Goal: Task Accomplishment & Management: Complete application form

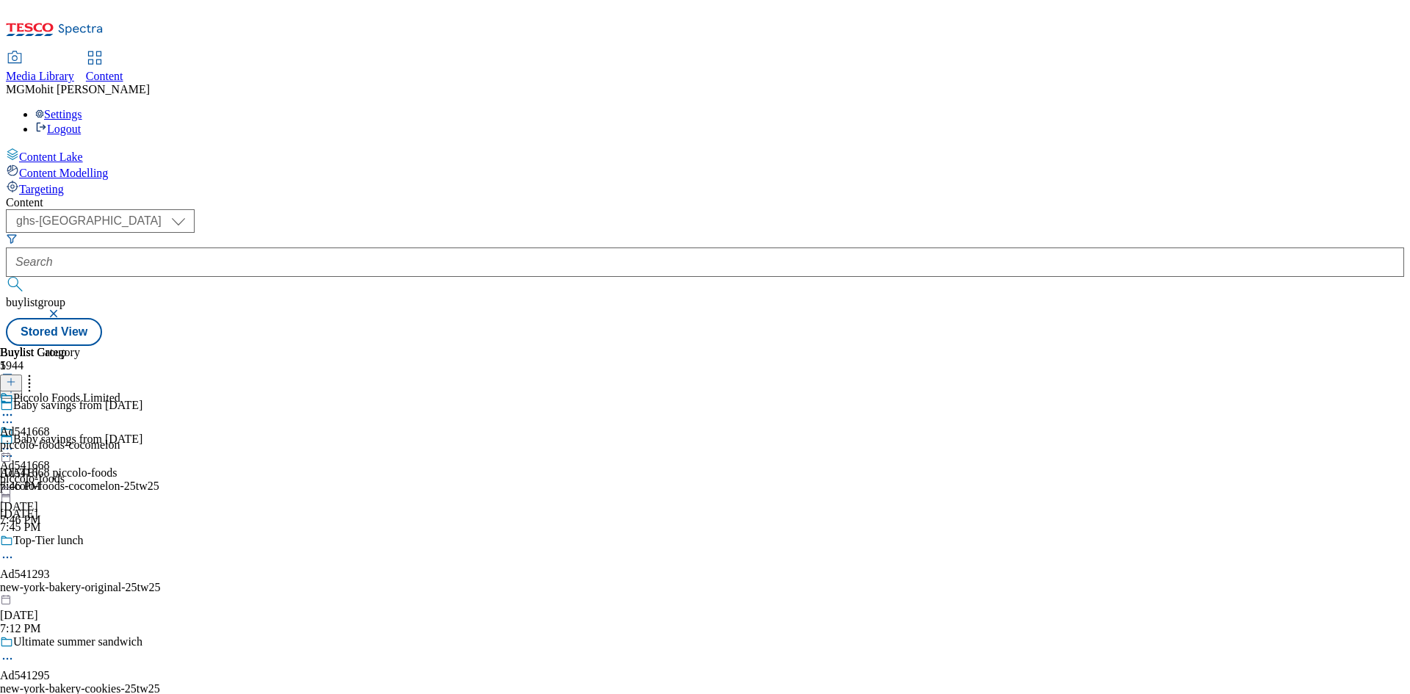
select select "ghs-[GEOGRAPHIC_DATA]"
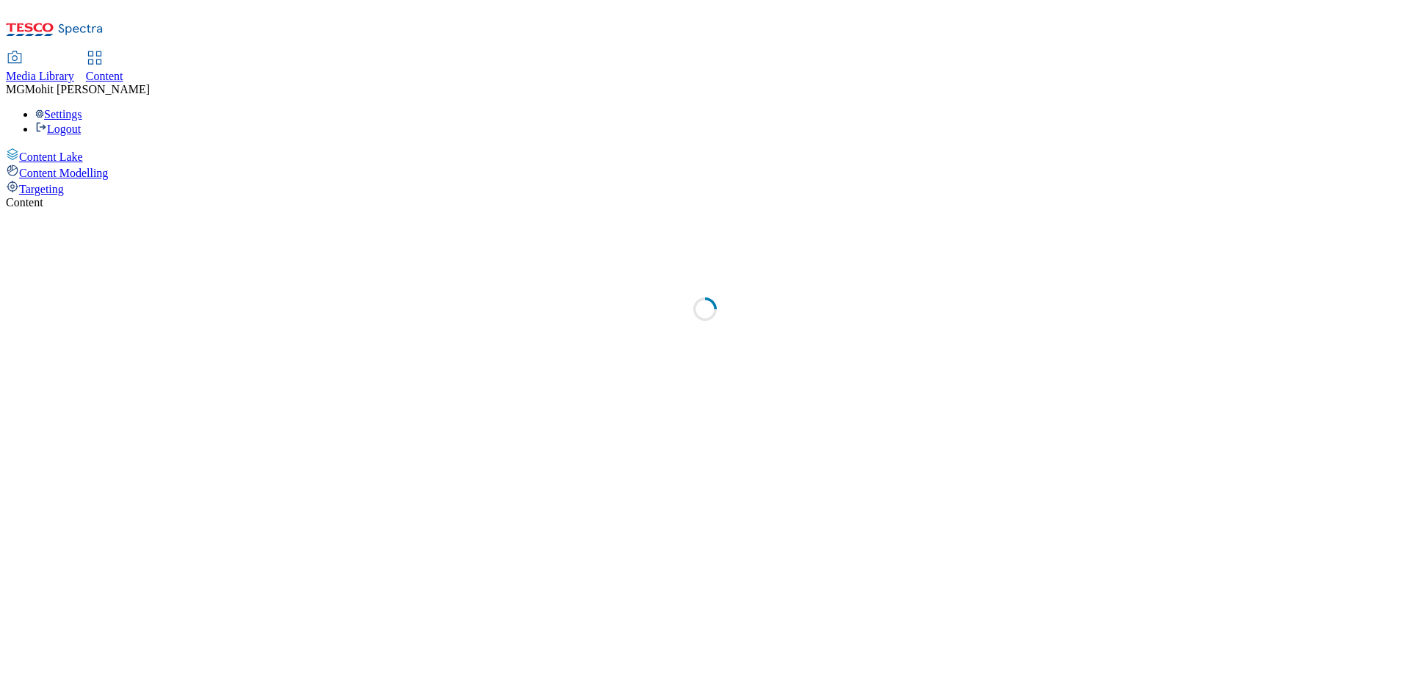
select select "ghs-[GEOGRAPHIC_DATA]"
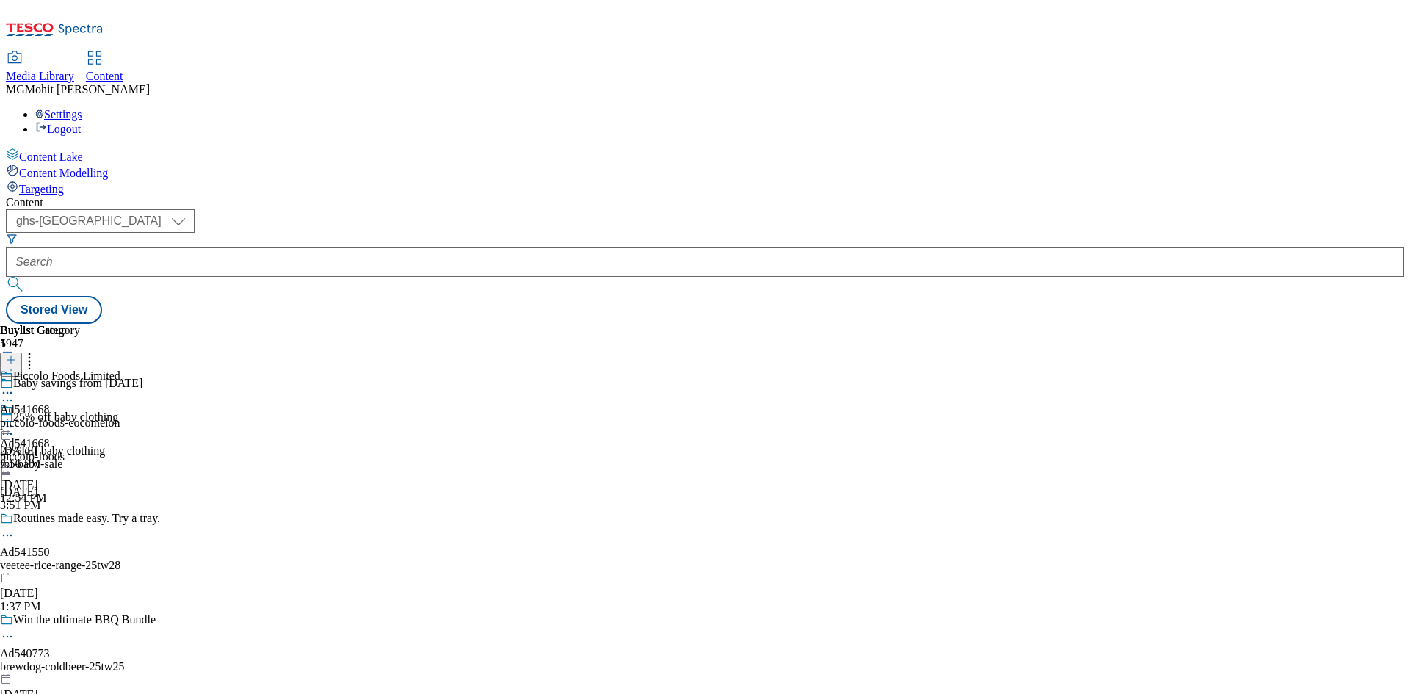
click at [277, 324] on div "Buylist Group 5947" at bounding box center [138, 350] width 277 height 53
click at [16, 362] on icon at bounding box center [11, 367] width 10 height 10
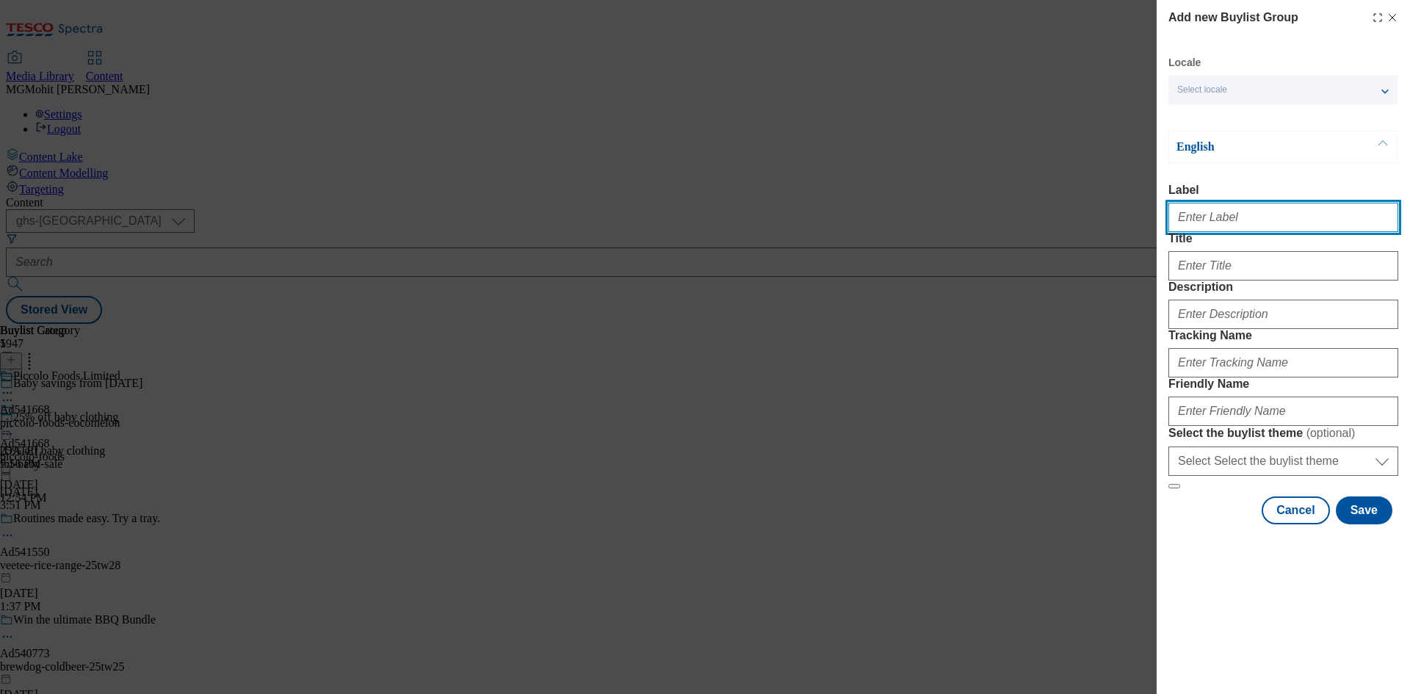
click at [1201, 232] on input "Label" at bounding box center [1283, 217] width 230 height 29
paste input "Ad541204 revlon"
type input "Ad541204 revlon"
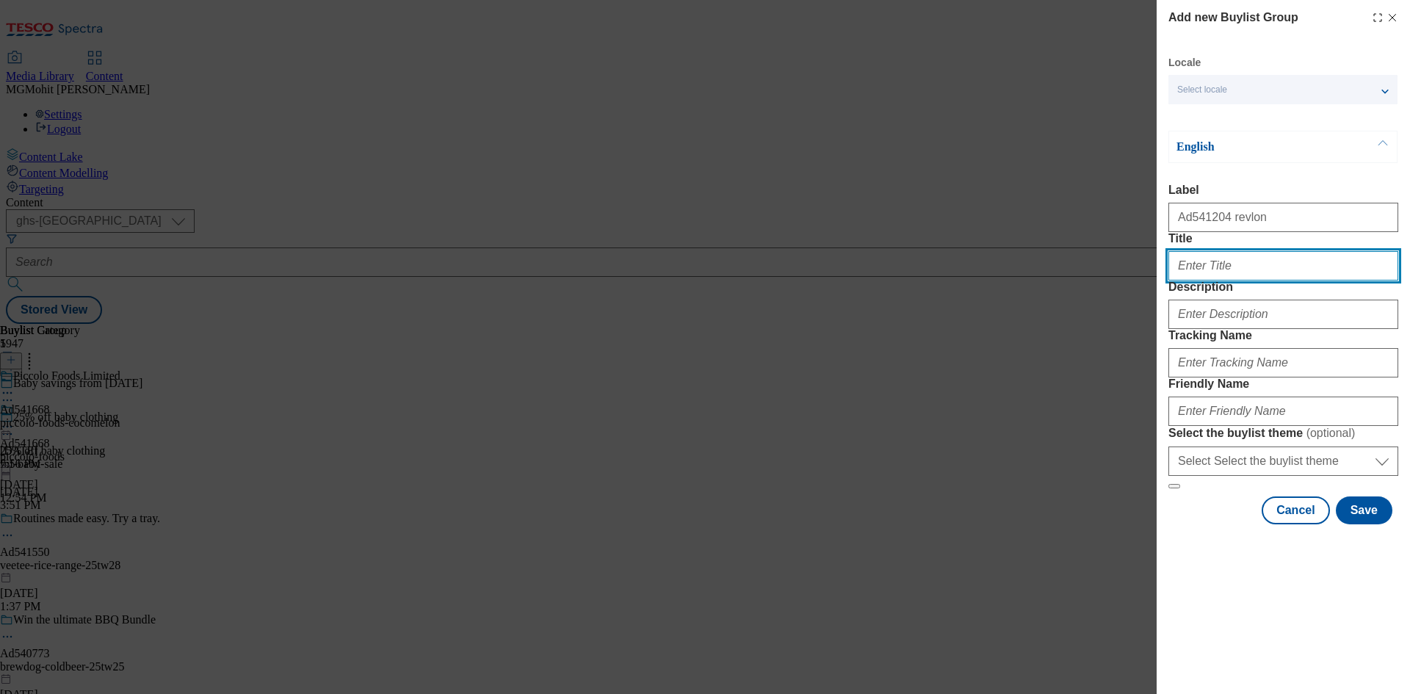
paste input "Trust our best protection yet"
type input "Trust our best protection yet"
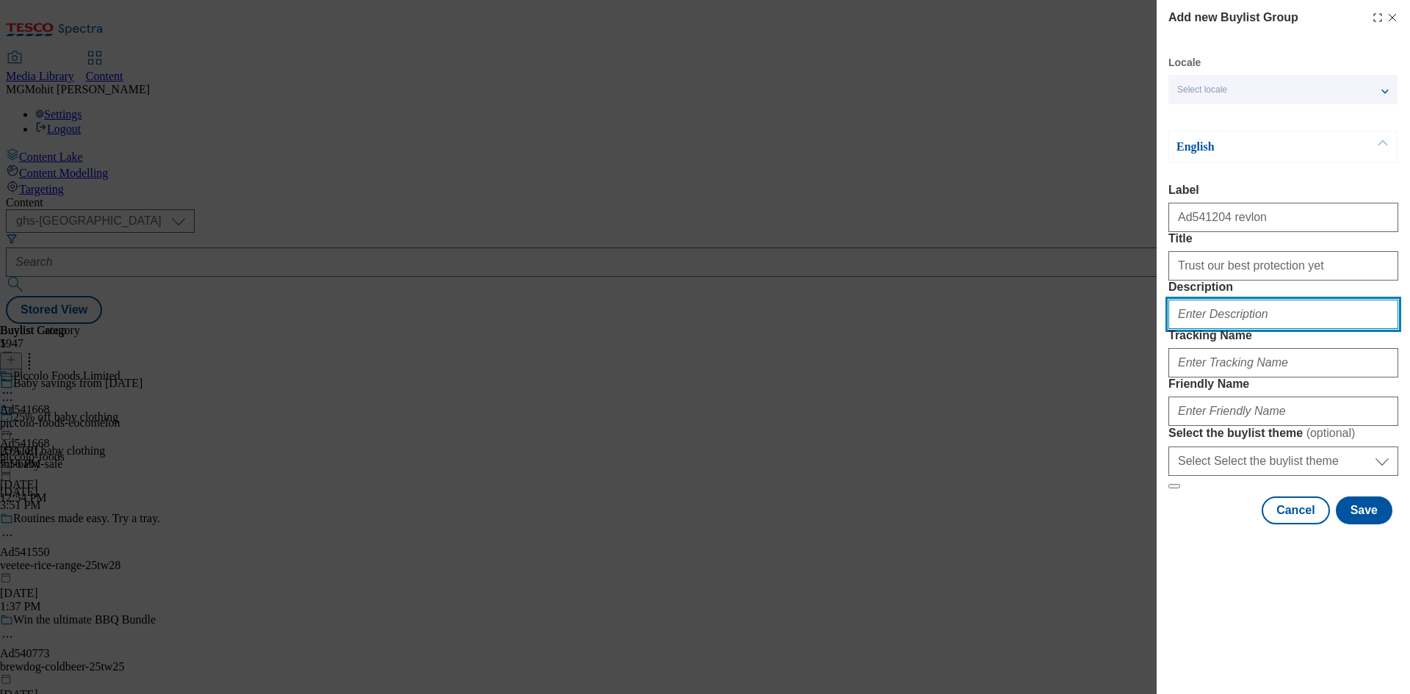
click at [1212, 329] on input "Description" at bounding box center [1283, 314] width 230 height 29
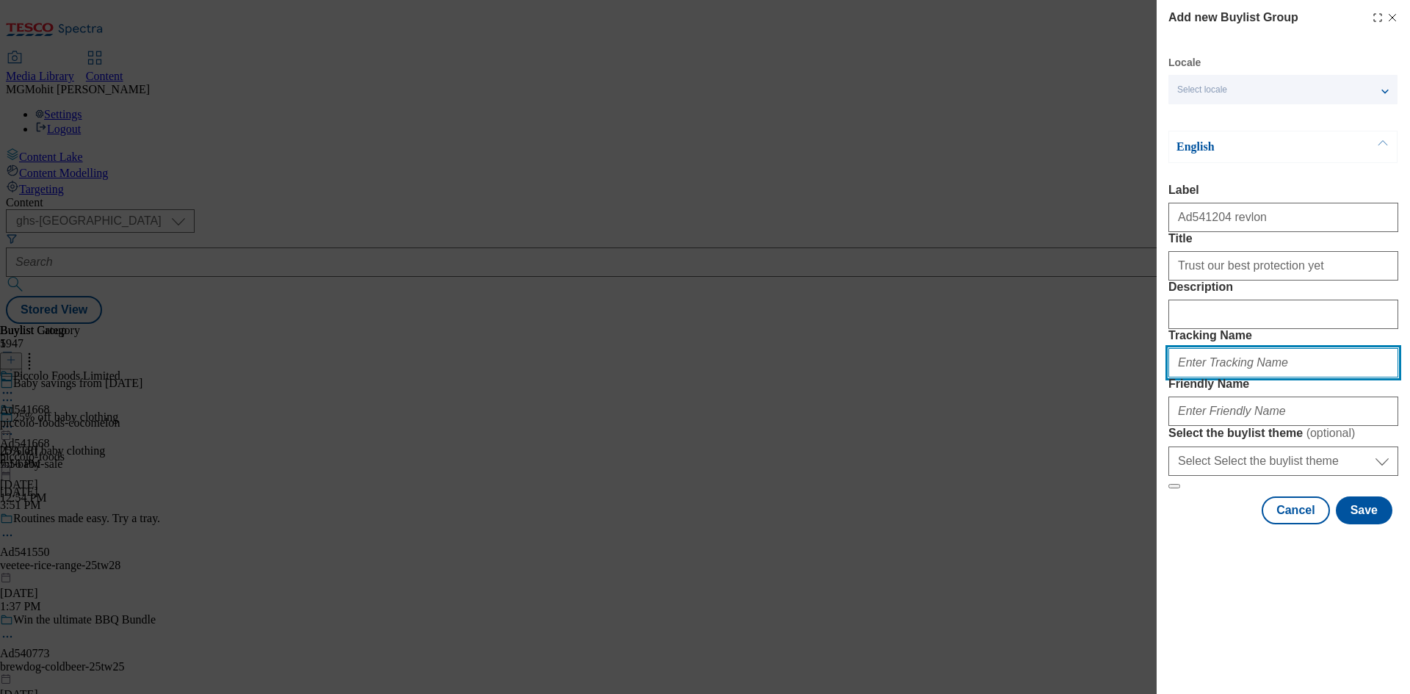
paste input "DH_AD541204"
type input "DH_AD541204"
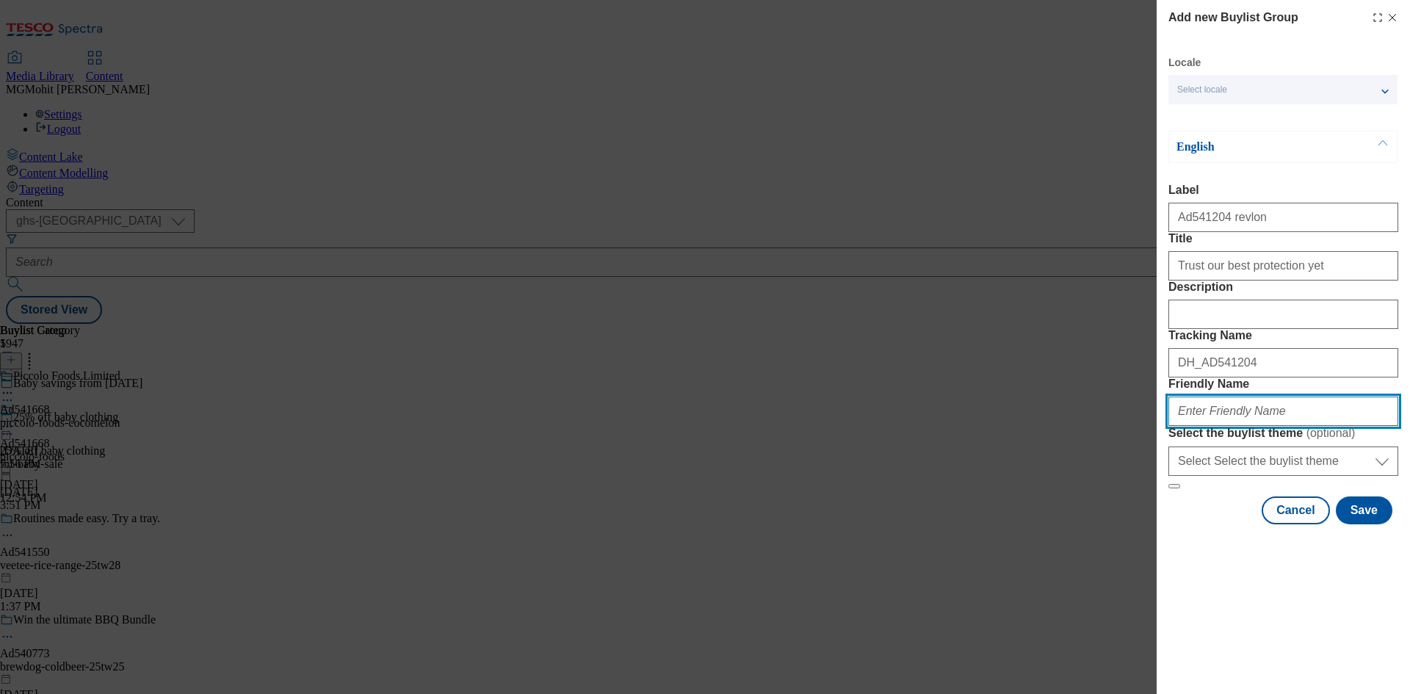
paste input "revlon-mitchum-25tw25"
type input "revlon-mitchum-25tw25"
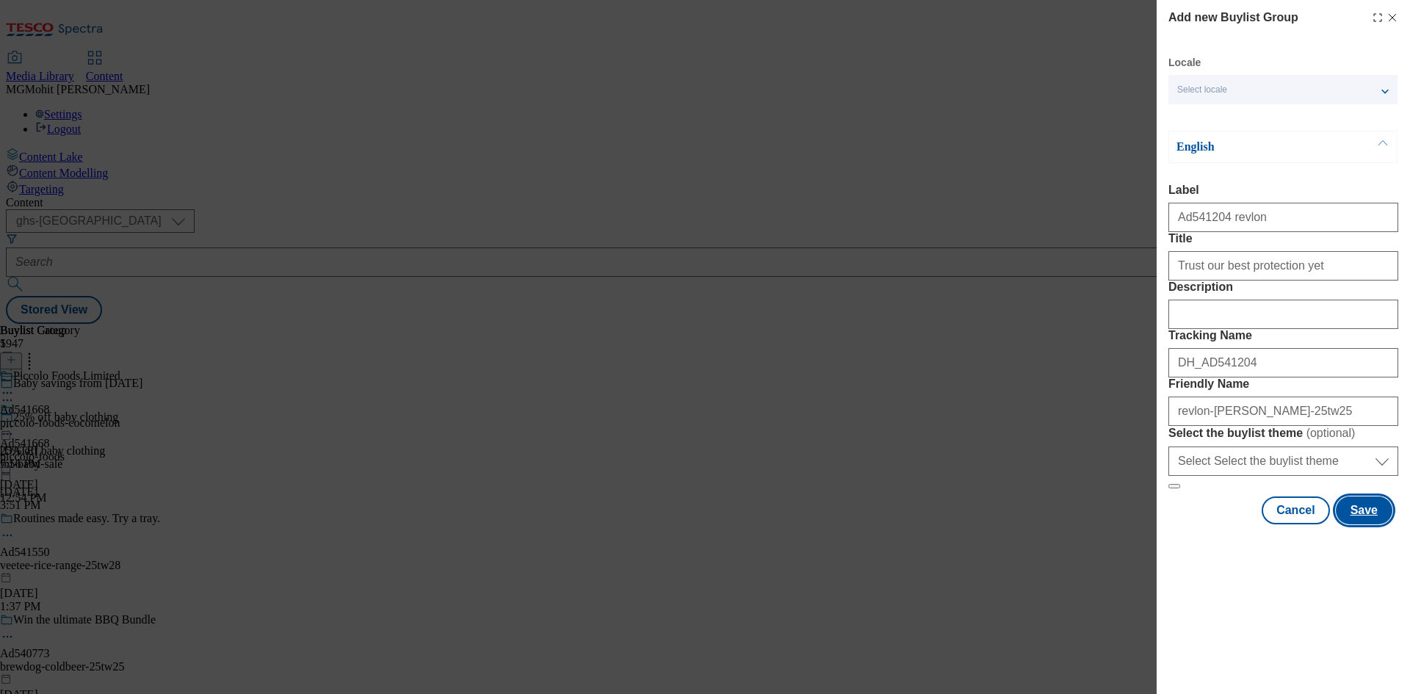
click at [1373, 524] on button "Save" at bounding box center [1364, 510] width 57 height 28
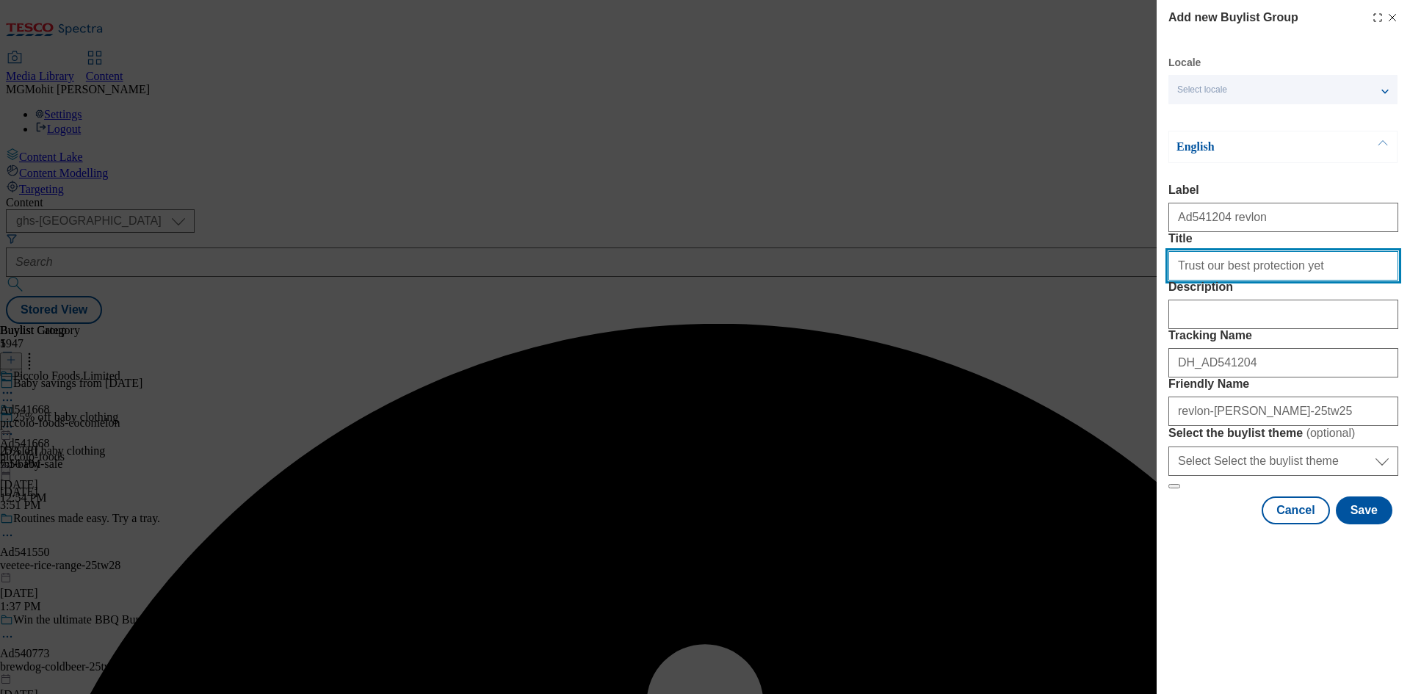
click at [1331, 281] on input "Trust our best protection yet" at bounding box center [1283, 265] width 230 height 29
type input "Trust our best protection yet"
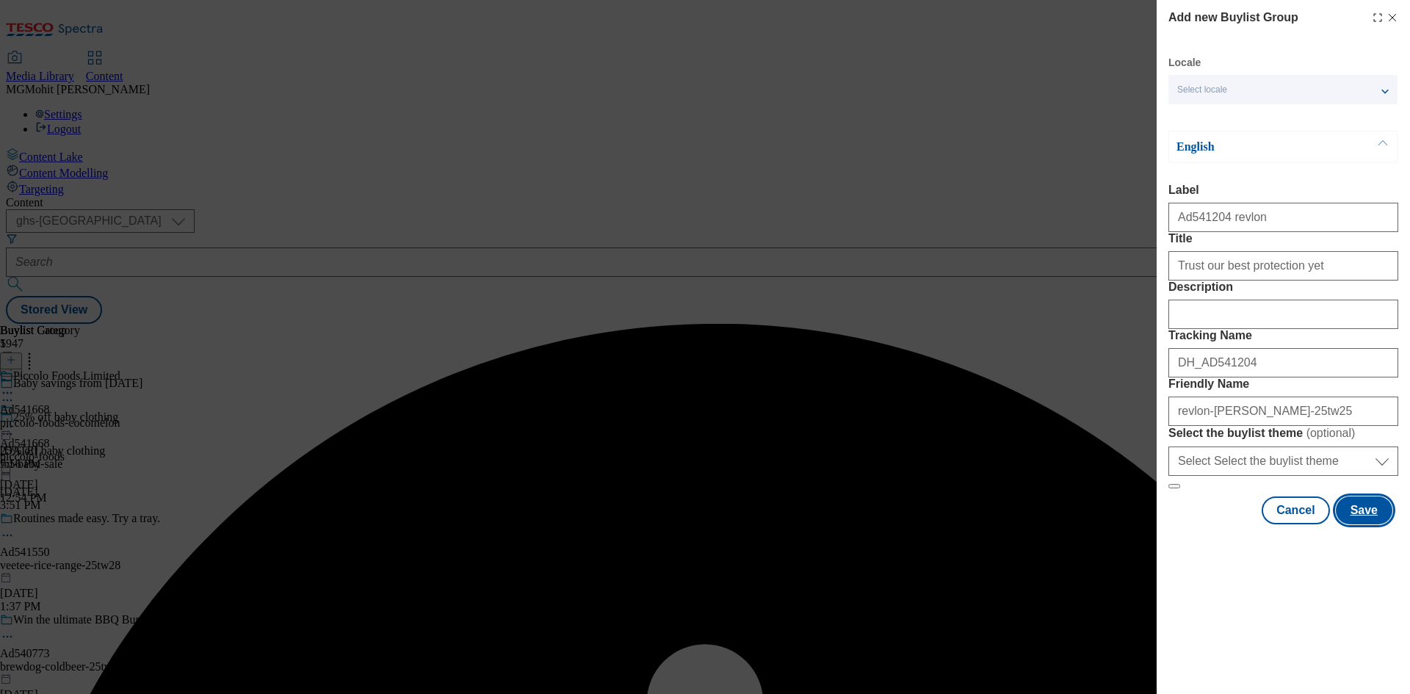
click at [1371, 524] on button "Save" at bounding box center [1364, 510] width 57 height 28
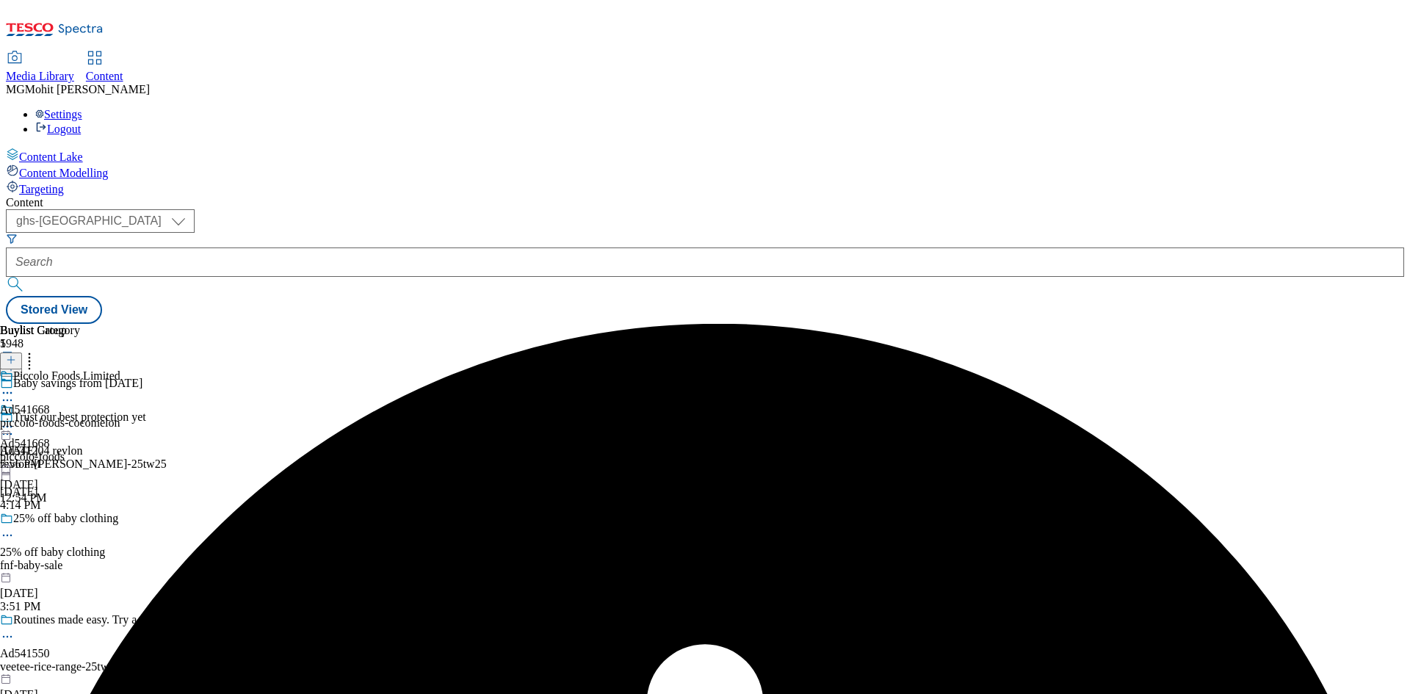
click at [277, 458] on div "revlon-mitchum-25tw25" at bounding box center [138, 464] width 277 height 13
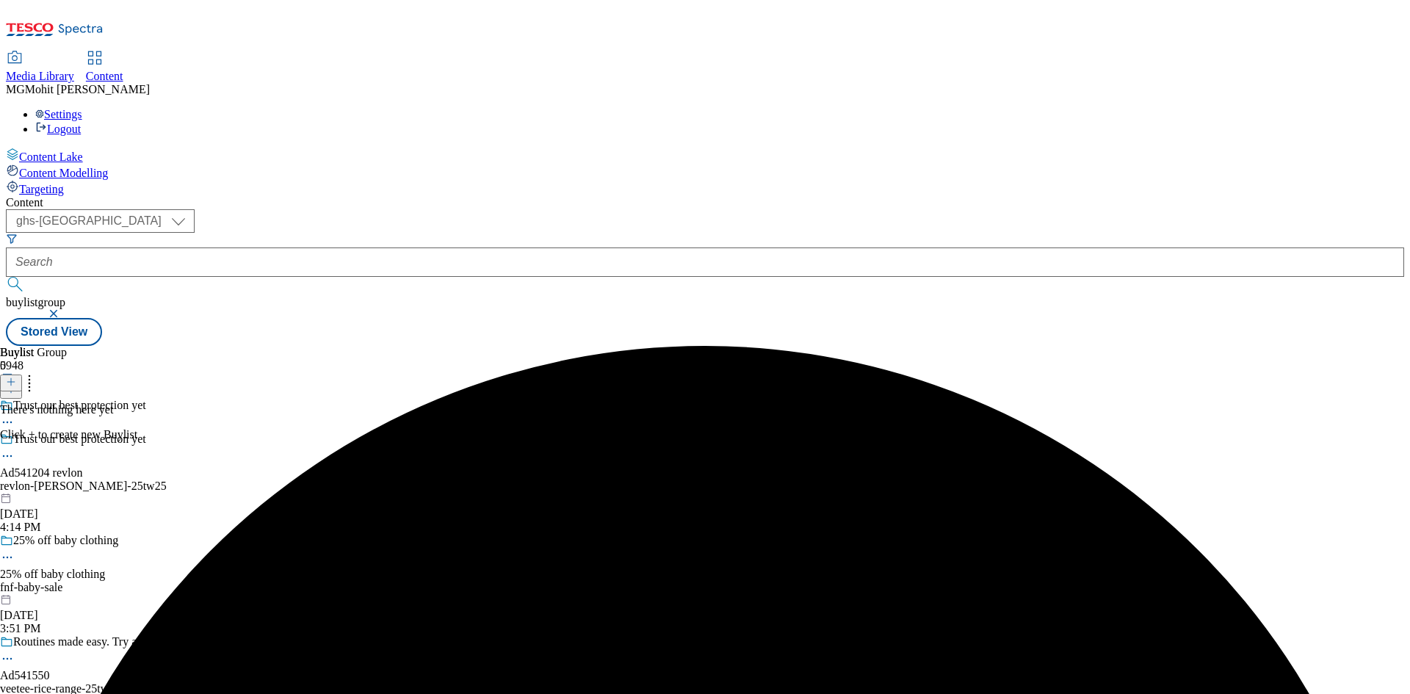
click at [15, 382] on line at bounding box center [10, 382] width 7 height 0
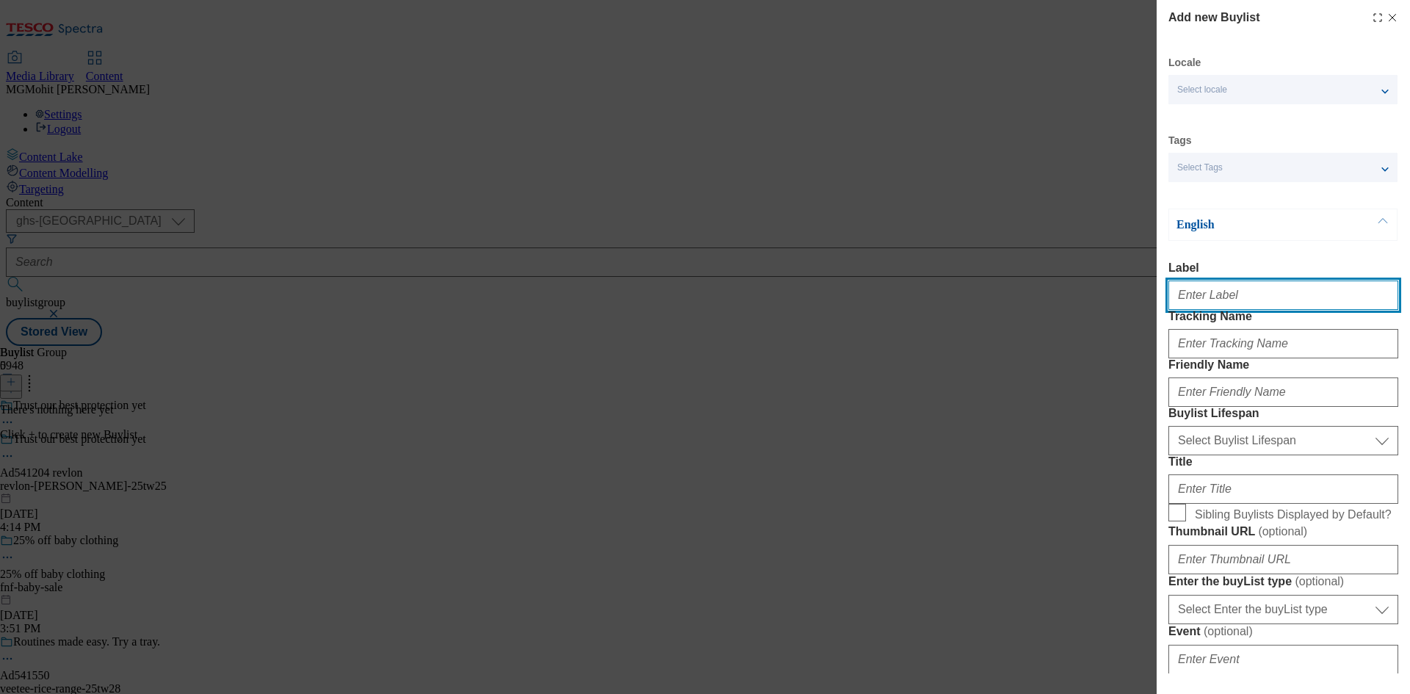
click at [1201, 298] on input "Label" at bounding box center [1283, 295] width 230 height 29
paste input "Ad541204"
type input "Ad541204"
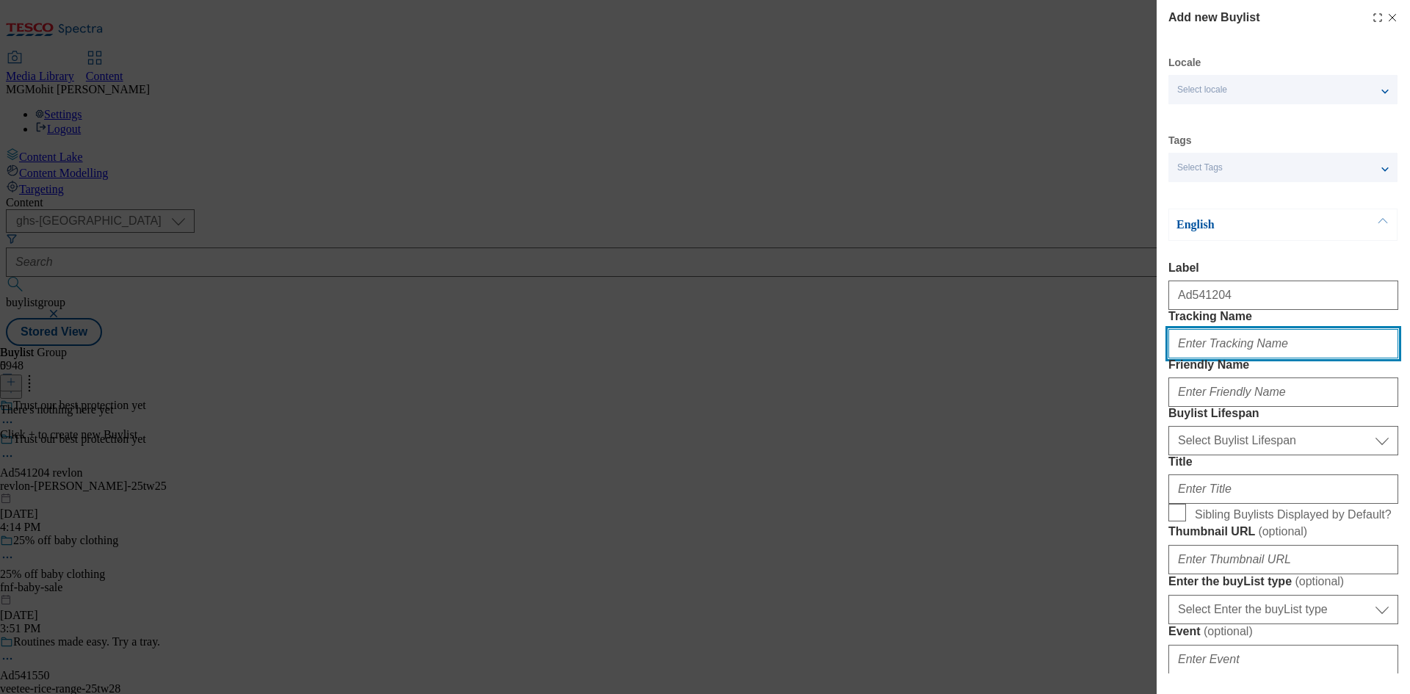
paste input "DH_AD541204"
type input "DH_AD541204"
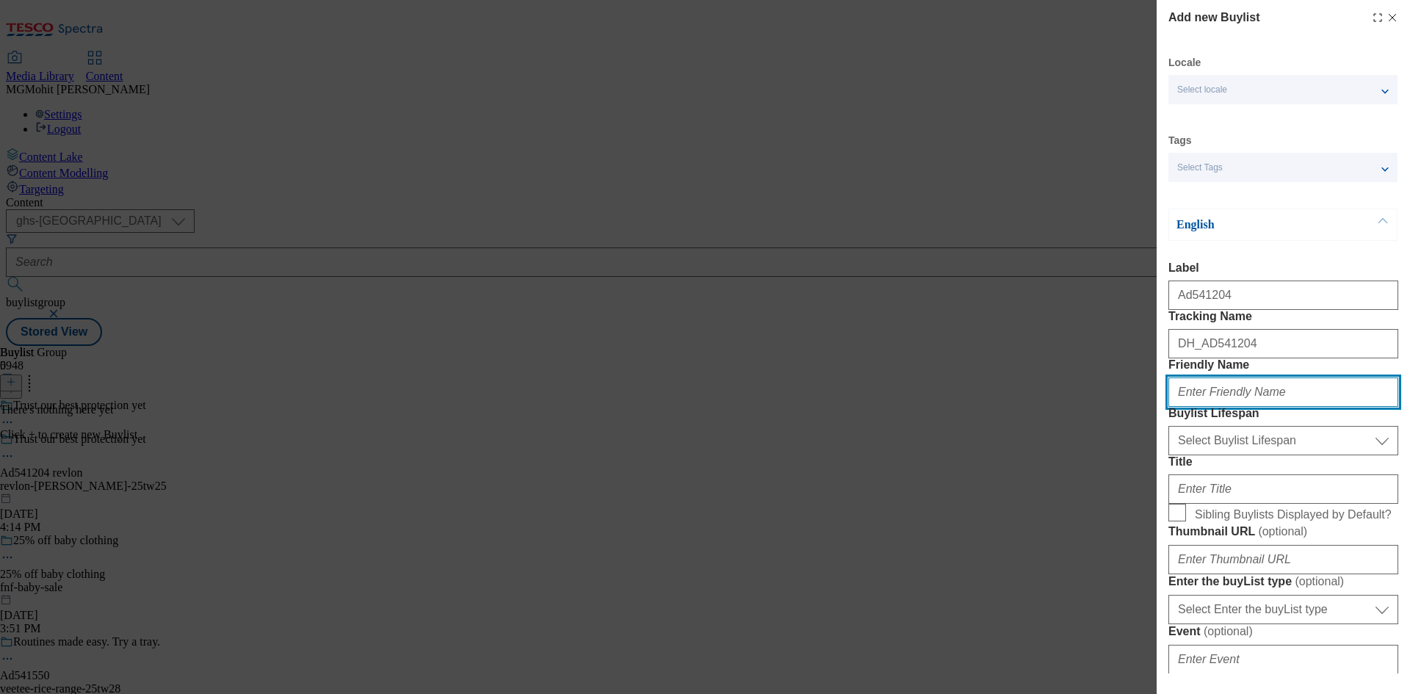
paste input "revlon"
type input "revlon"
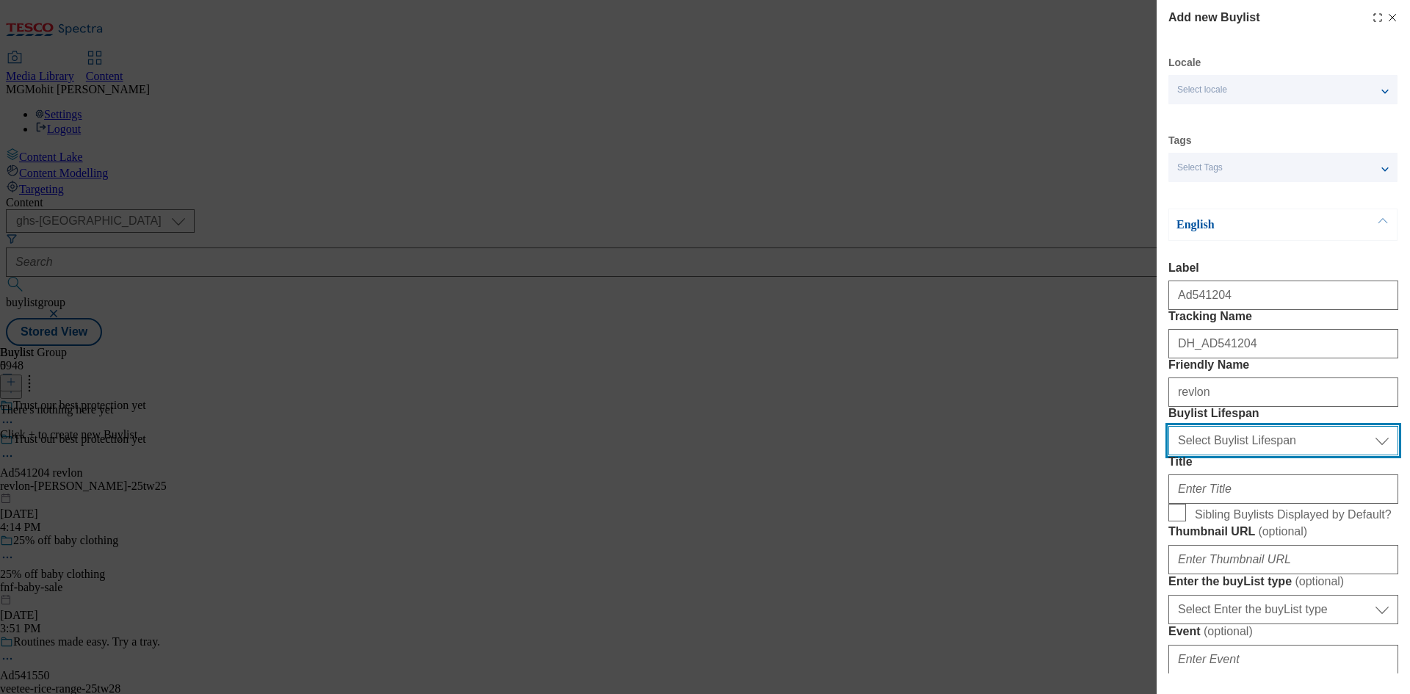
click at [1212, 455] on select "Select Buylist Lifespan evergreen seasonal tactical" at bounding box center [1283, 440] width 230 height 29
select select "tactical"
click at [1168, 455] on select "Select Buylist Lifespan evergreen seasonal tactical" at bounding box center [1283, 440] width 230 height 29
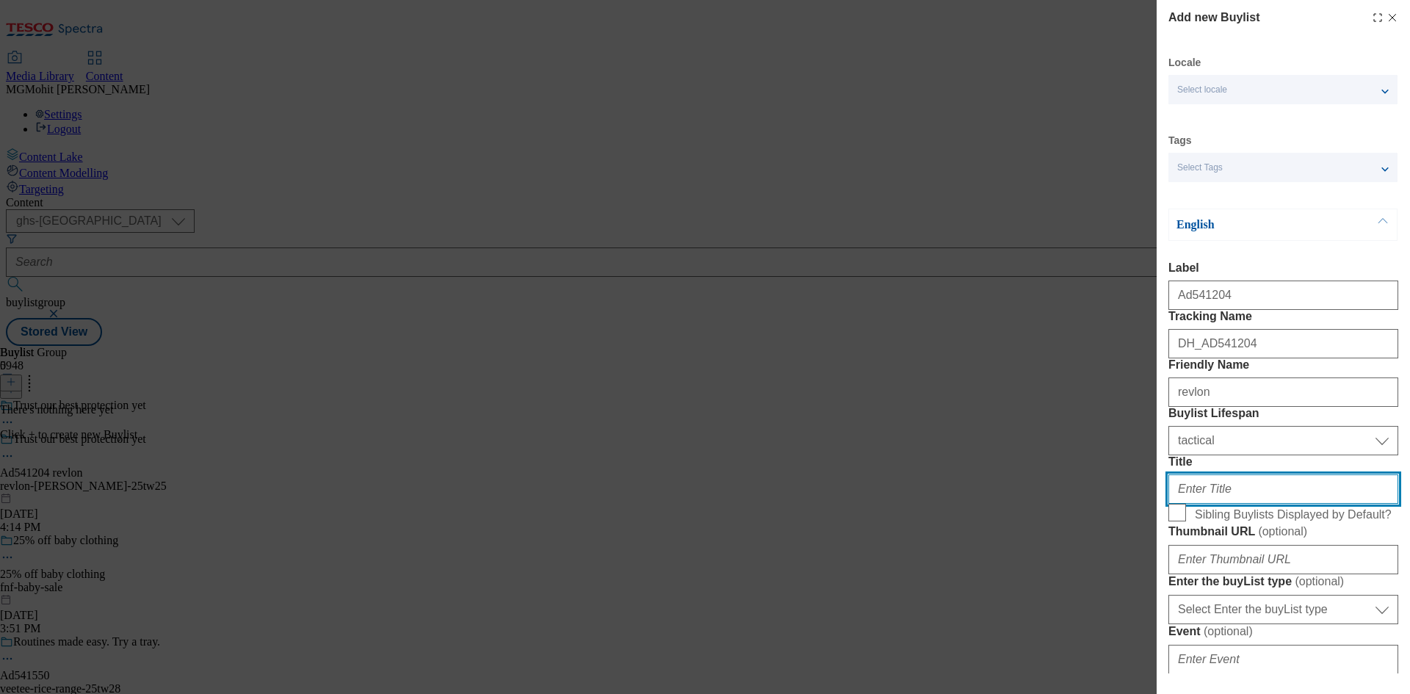
click at [1199, 504] on input "Title" at bounding box center [1283, 488] width 230 height 29
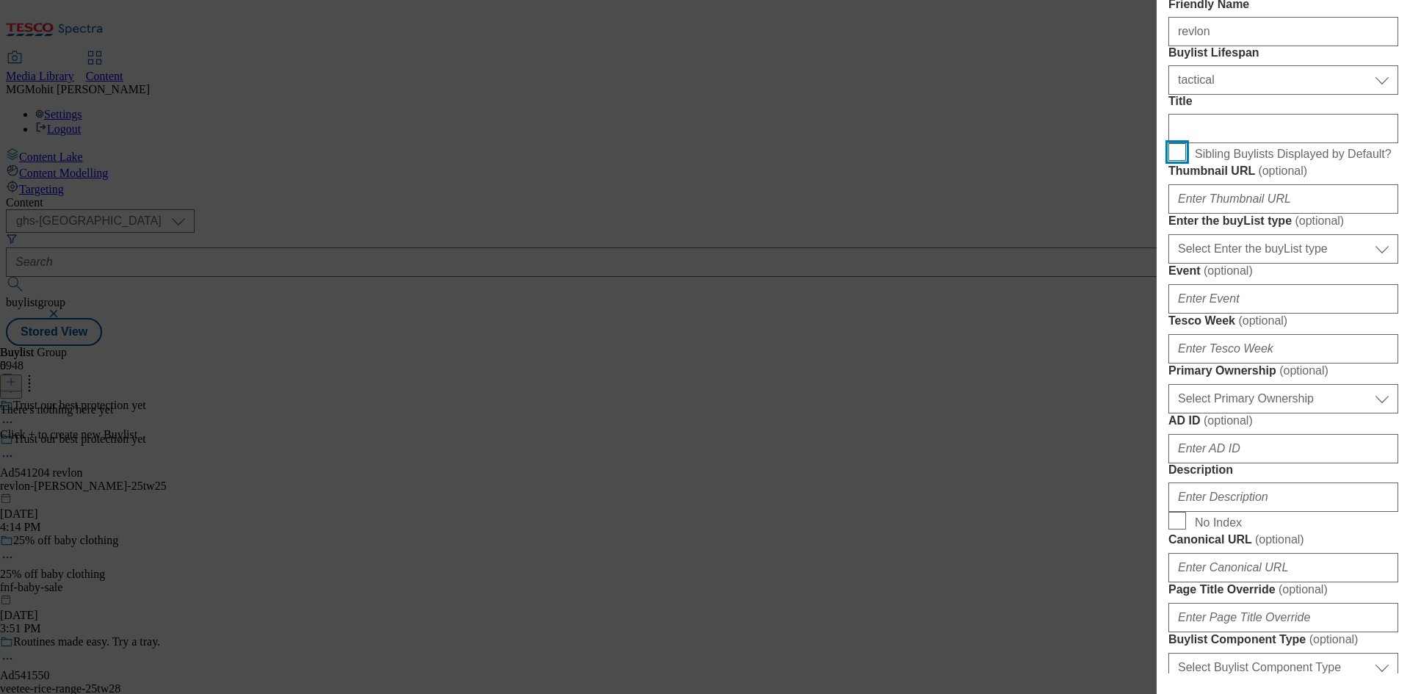
scroll to position [441, 0]
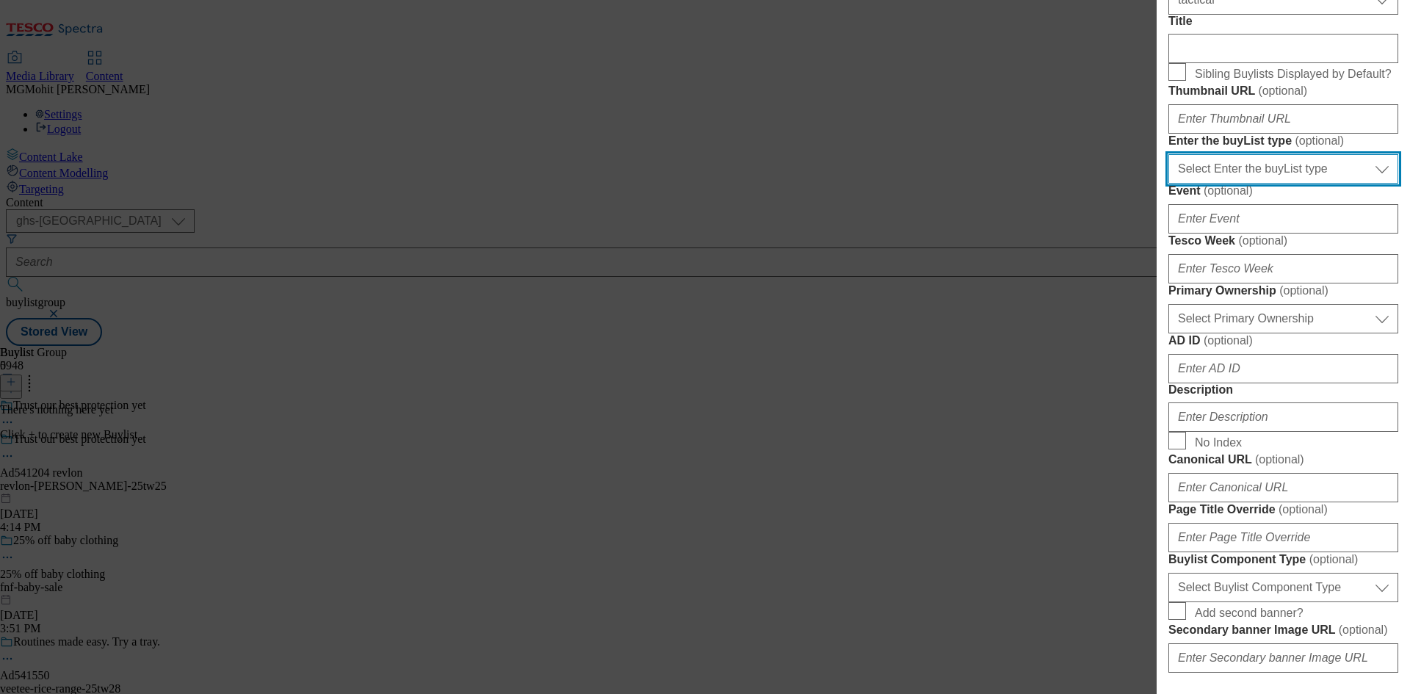
click at [1229, 184] on select "Select Enter the buyList type event supplier funded long term >4 weeks supplier…" at bounding box center [1283, 168] width 230 height 29
select select "supplier funded short term 1-3 weeks"
click at [1168, 184] on select "Select Enter the buyList type event supplier funded long term >4 weeks supplier…" at bounding box center [1283, 168] width 230 height 29
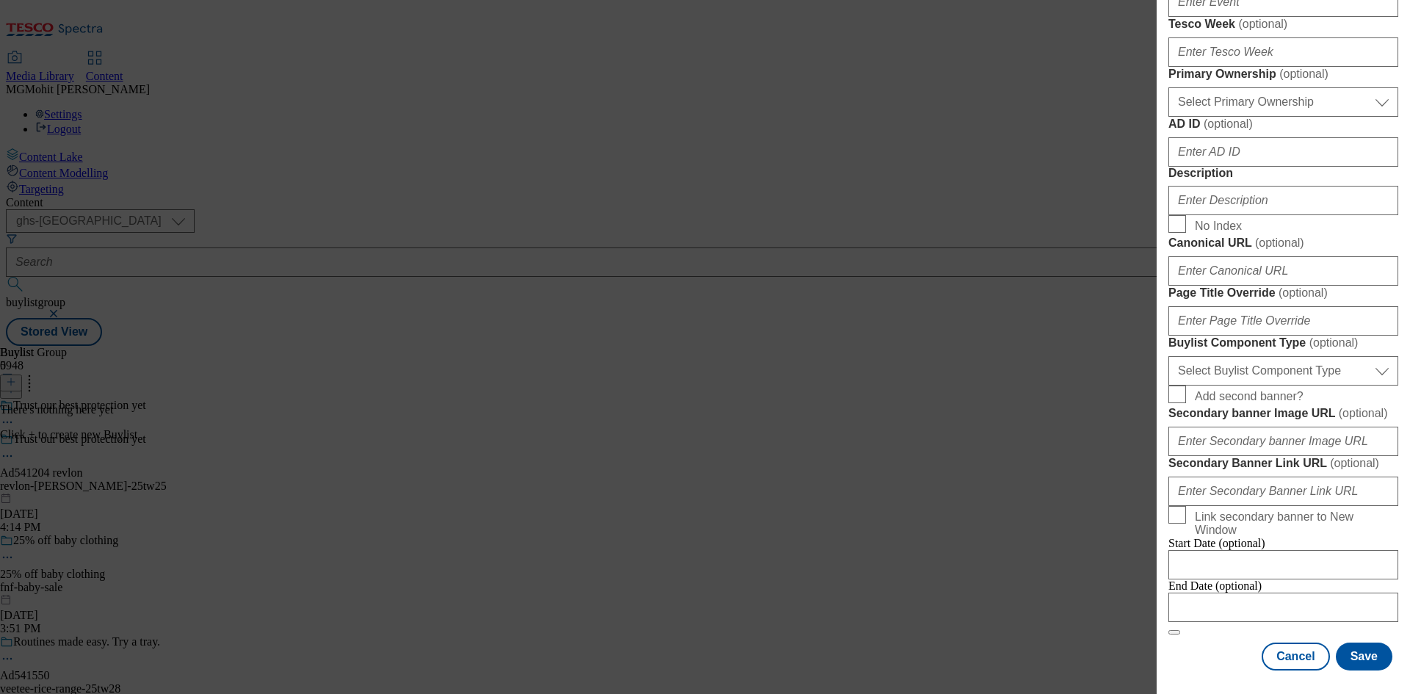
scroll to position [661, 0]
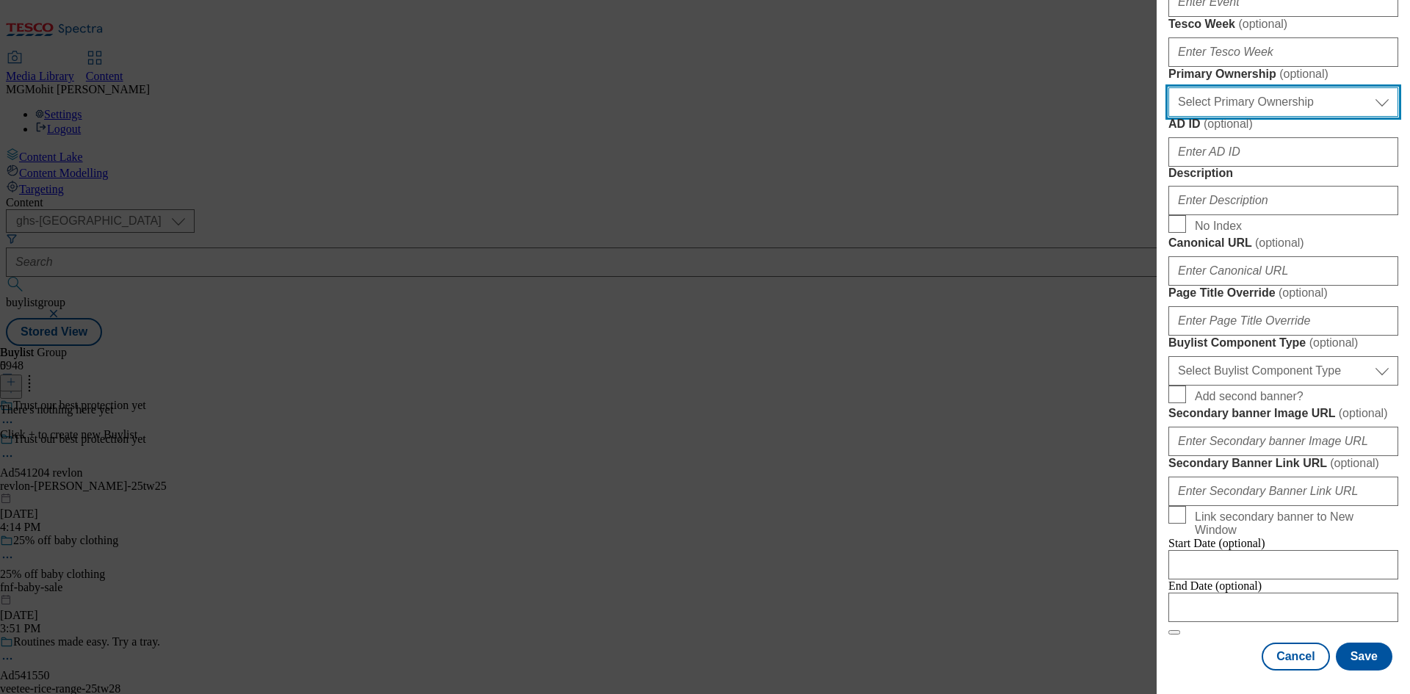
drag, startPoint x: 1221, startPoint y: 345, endPoint x: 1218, endPoint y: 356, distance: 11.6
click at [1221, 117] on select "Select Primary Ownership tesco dunnhumby" at bounding box center [1283, 101] width 230 height 29
select select "dunnhumby"
click at [1168, 117] on select "Select Primary Ownership tesco dunnhumby" at bounding box center [1283, 101] width 230 height 29
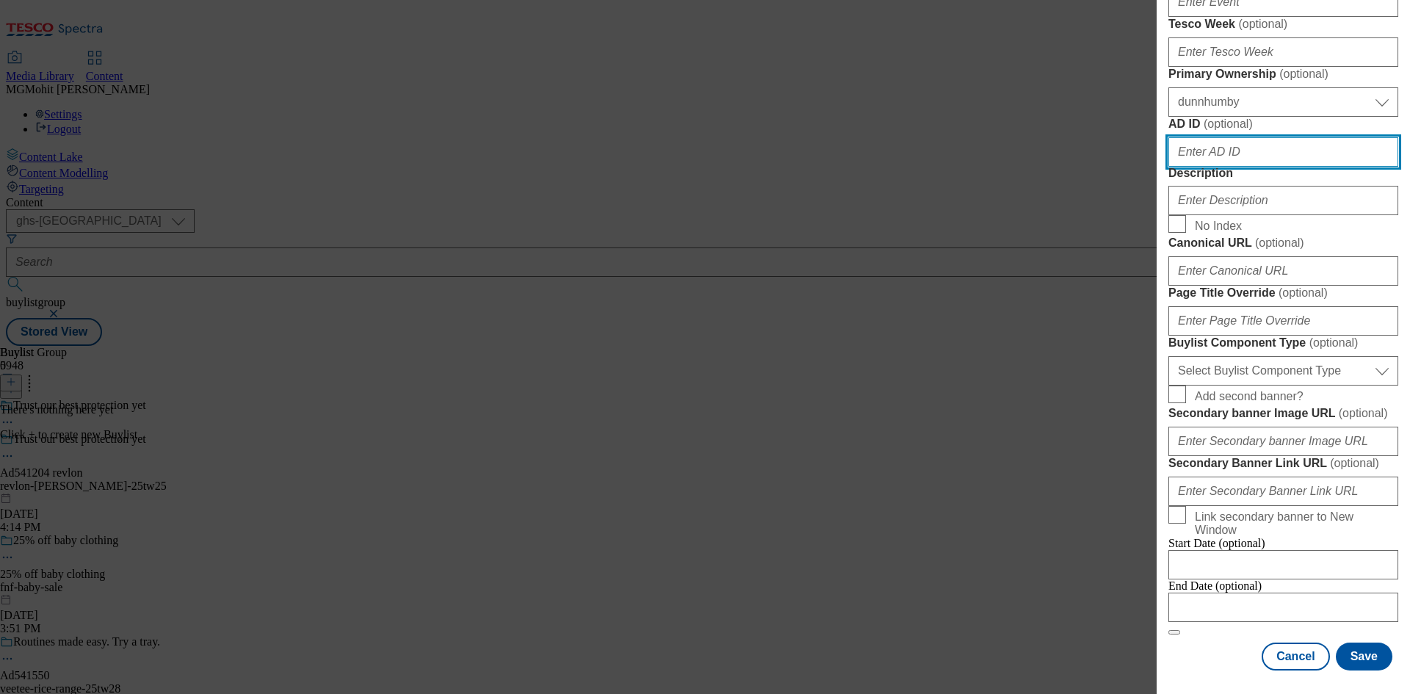
click at [1201, 167] on input "AD ID ( optional )" at bounding box center [1283, 151] width 230 height 29
paste input "541204"
type input "541204"
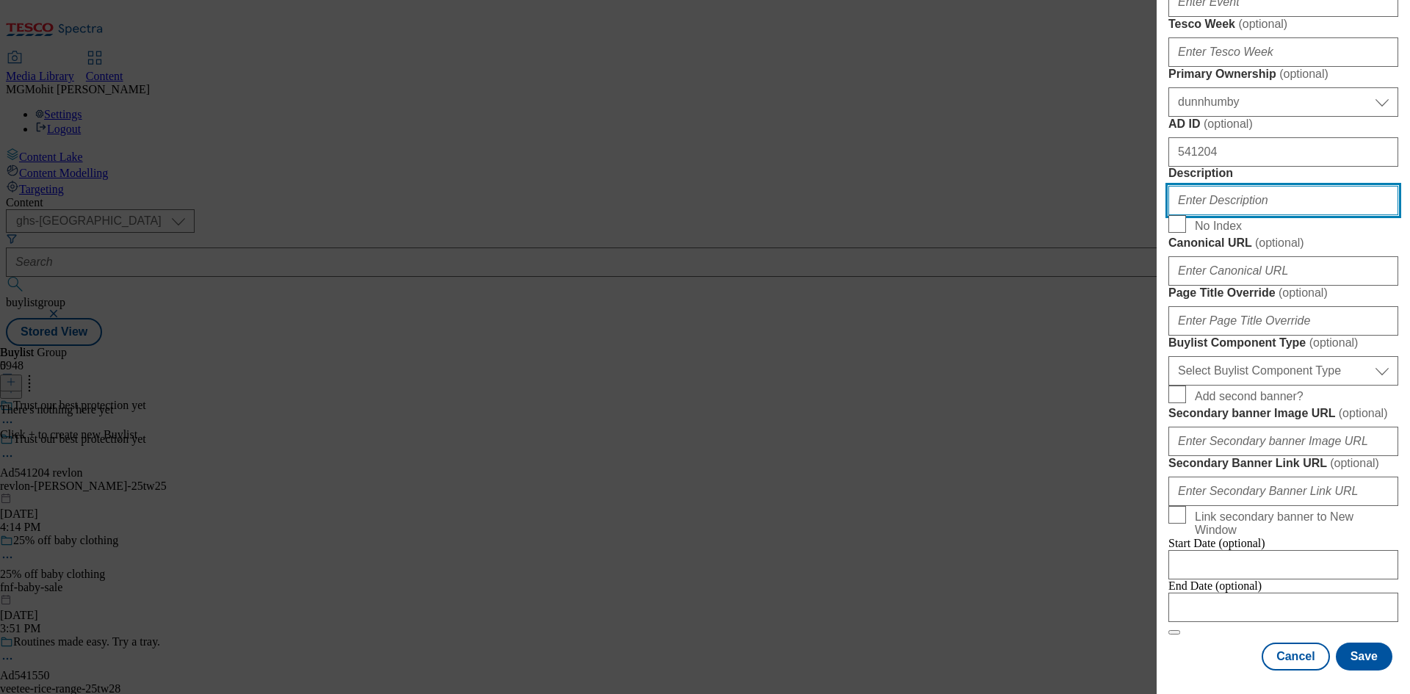
click at [1210, 215] on input "Description" at bounding box center [1283, 200] width 230 height 29
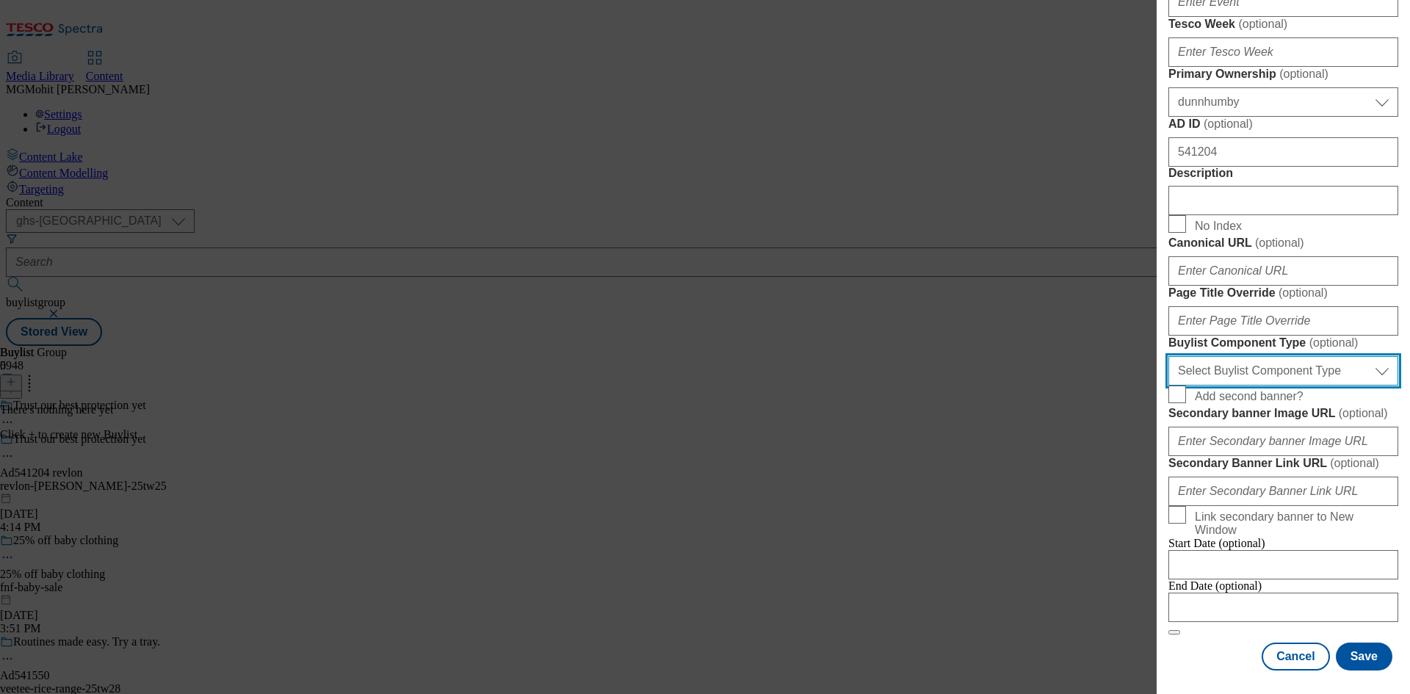
click at [1235, 386] on select "Select Buylist Component Type Banner Competition Header Meal" at bounding box center [1283, 370] width 230 height 29
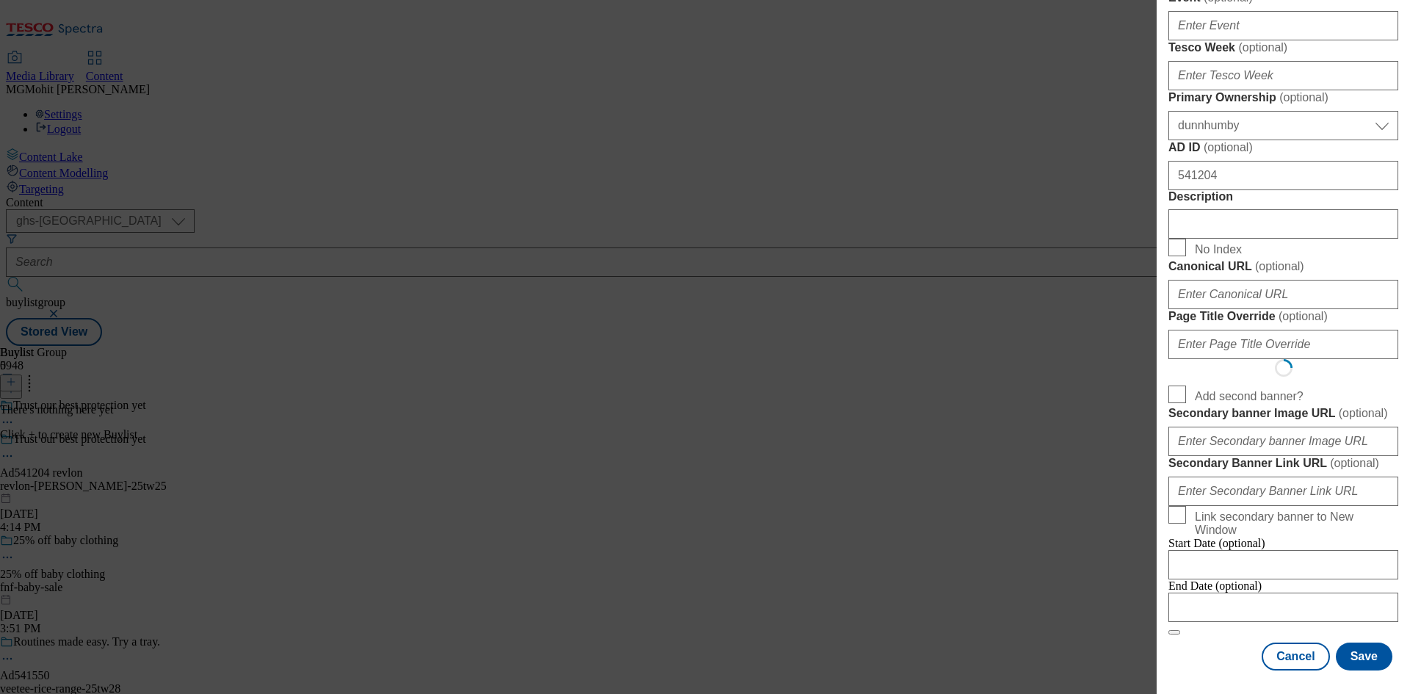
select select "Banner"
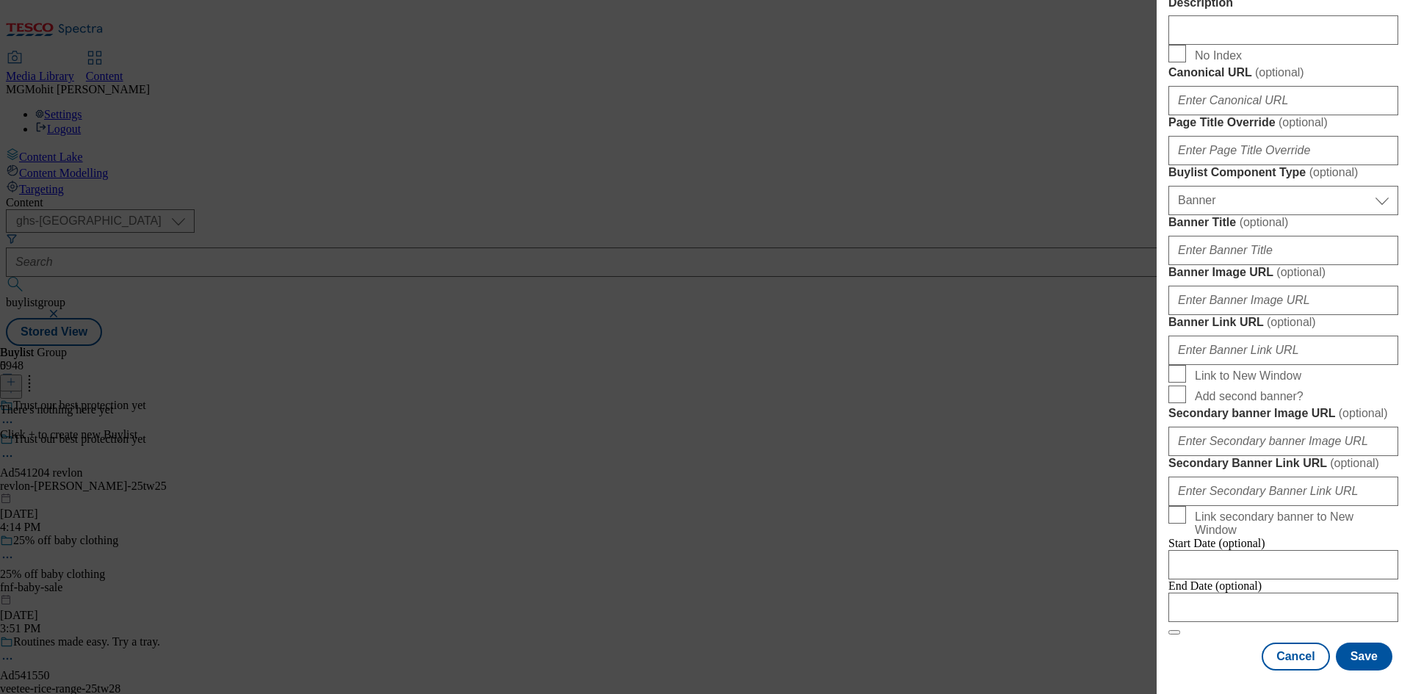
scroll to position [1456, 0]
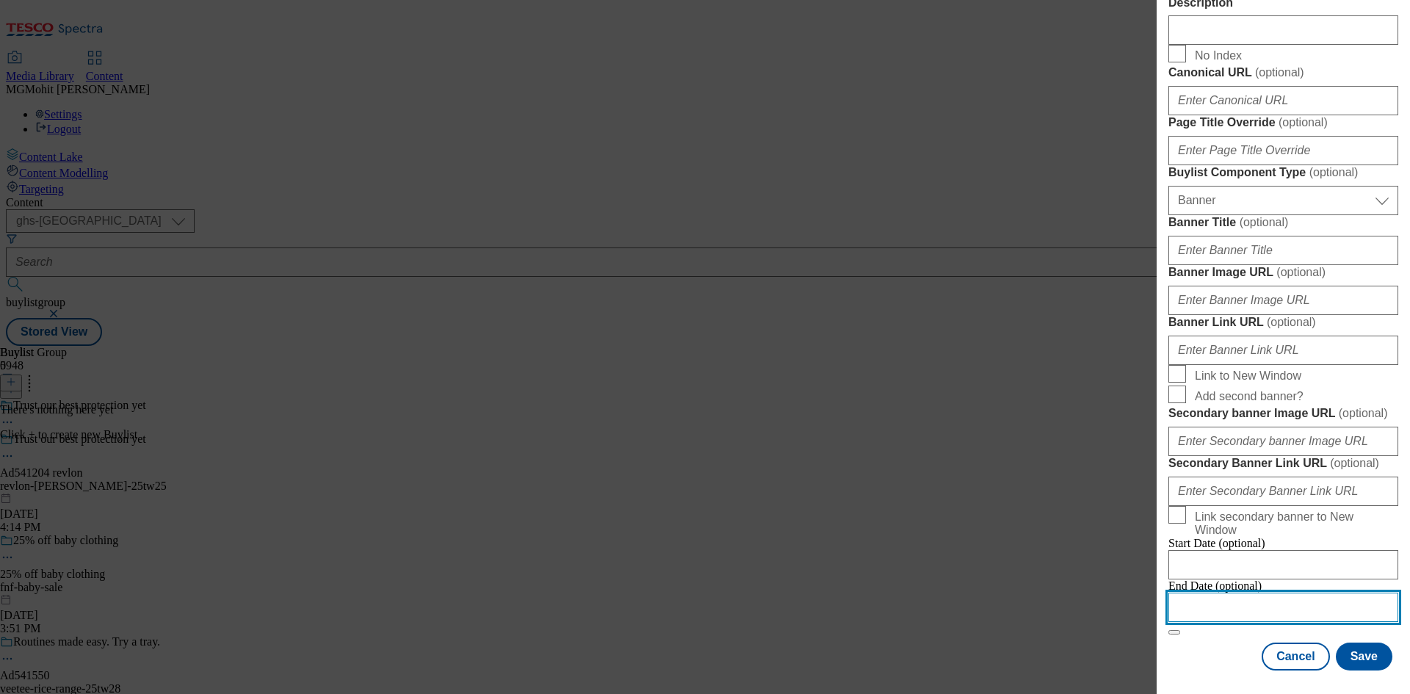
click at [1218, 599] on input "Modal" at bounding box center [1283, 607] width 230 height 29
select select "2025"
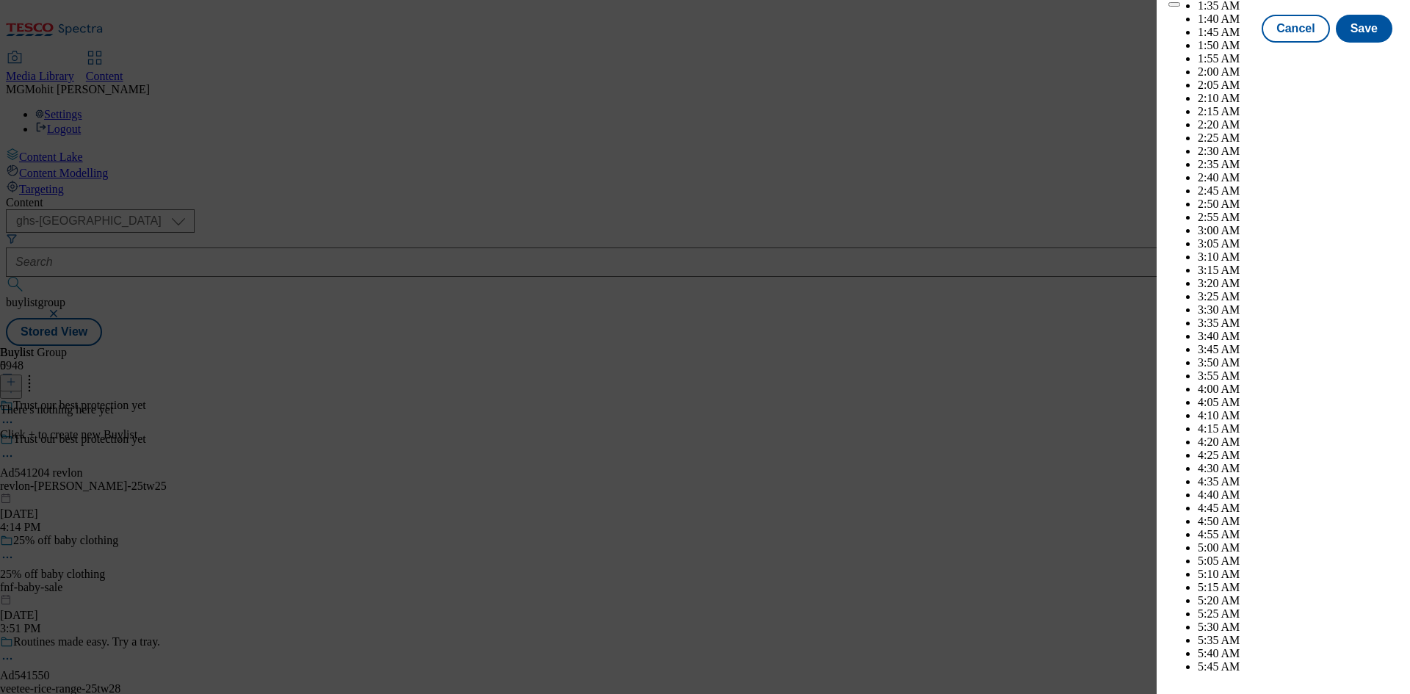
scroll to position [5261, 0]
select select "November"
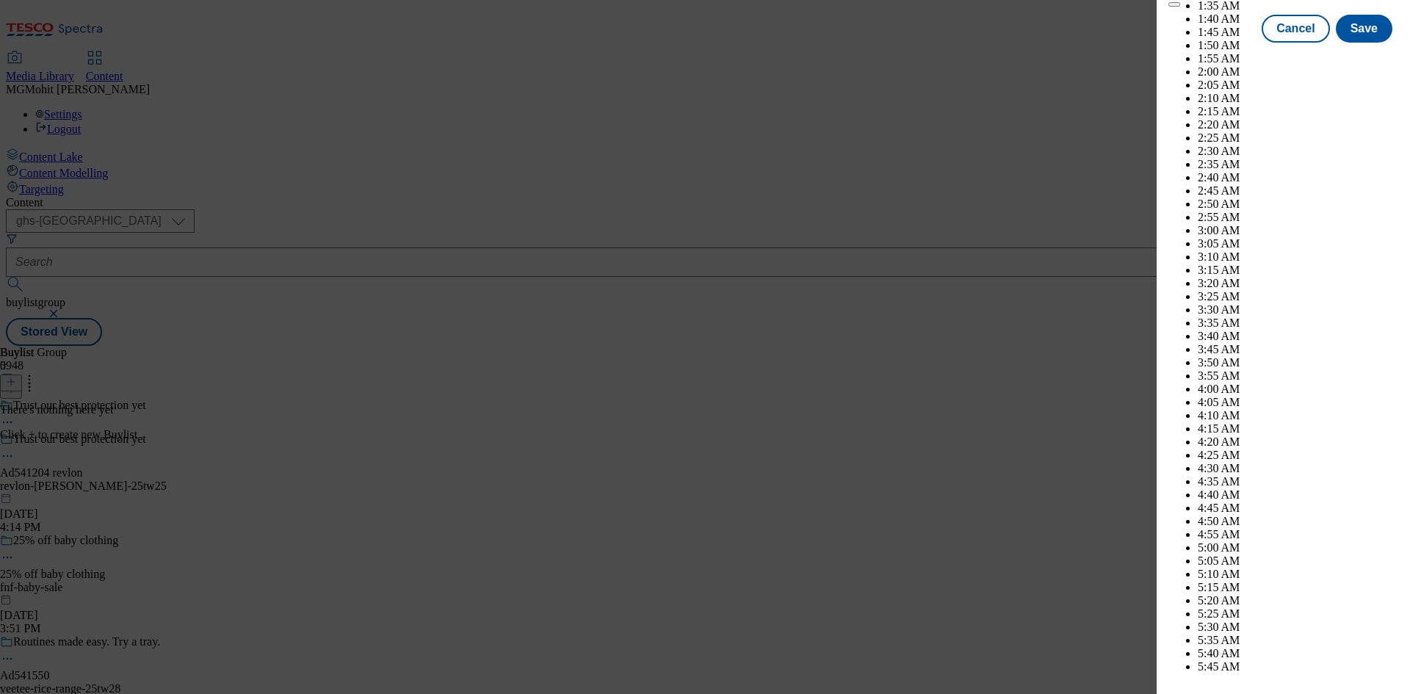
drag, startPoint x: 1180, startPoint y: 657, endPoint x: 1291, endPoint y: 646, distance: 111.4
click at [1182, 56] on div "Cancel Save" at bounding box center [1283, 42] width 230 height 28
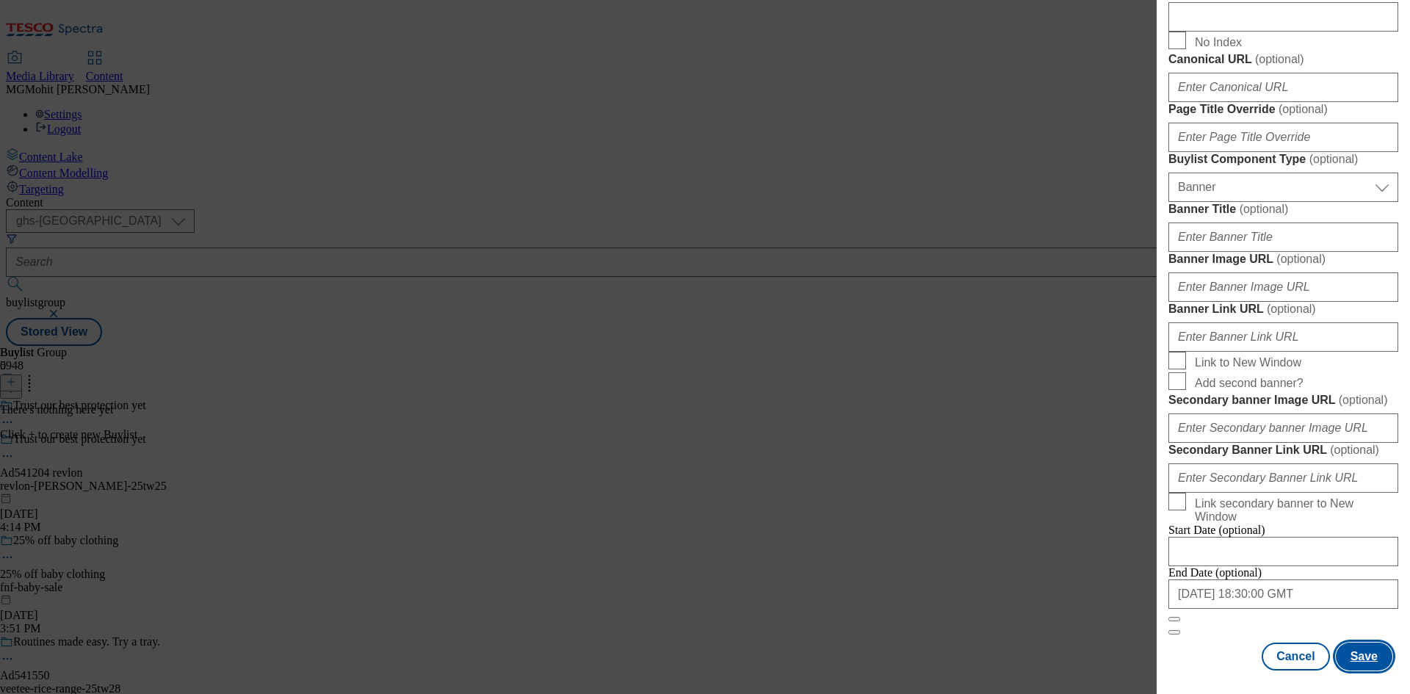
click at [1340, 650] on button "Save" at bounding box center [1364, 657] width 57 height 28
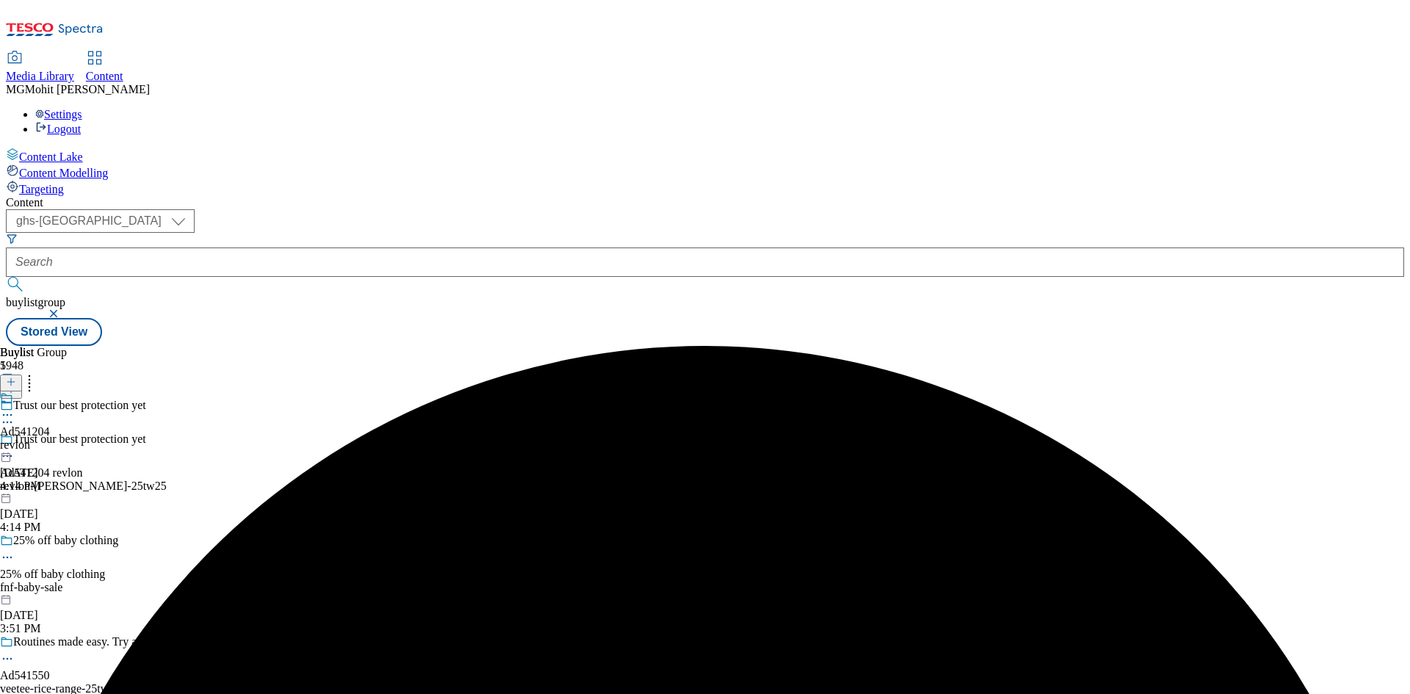
click at [50, 438] on div "revlon" at bounding box center [25, 444] width 50 height 13
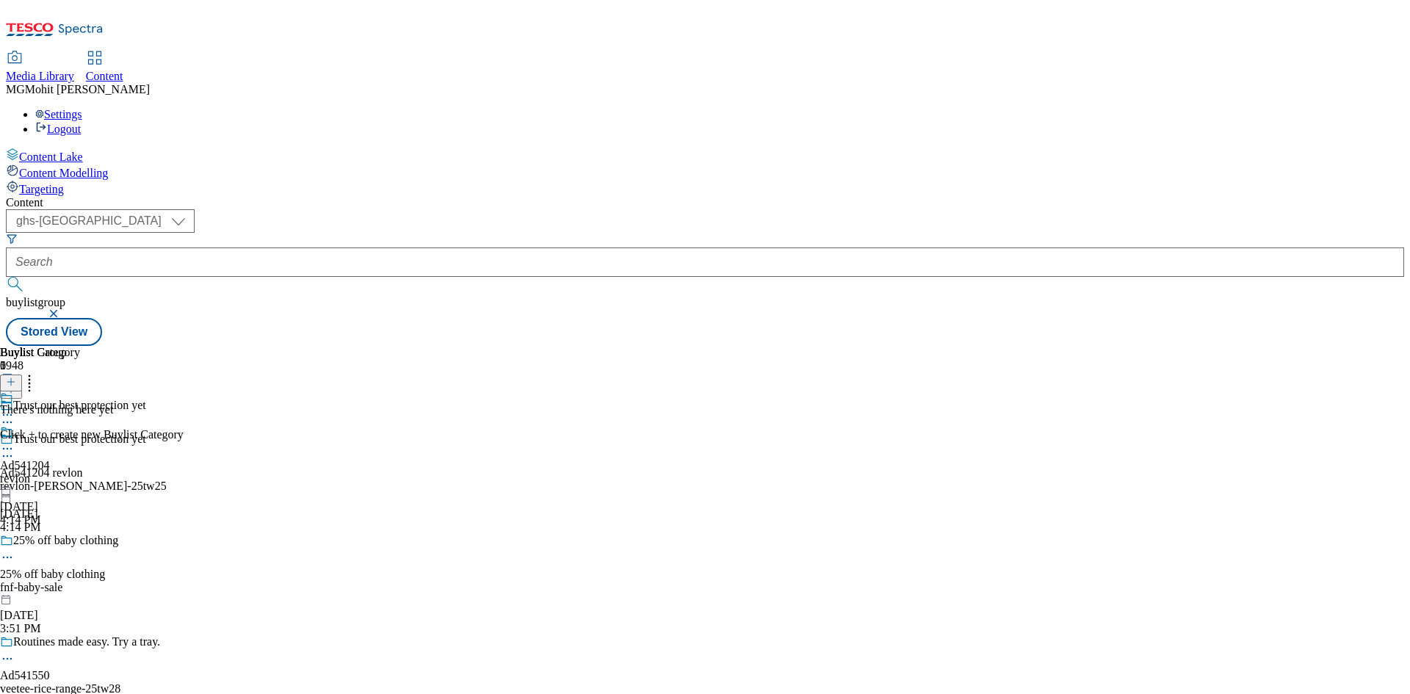
click at [16, 377] on icon at bounding box center [11, 382] width 10 height 10
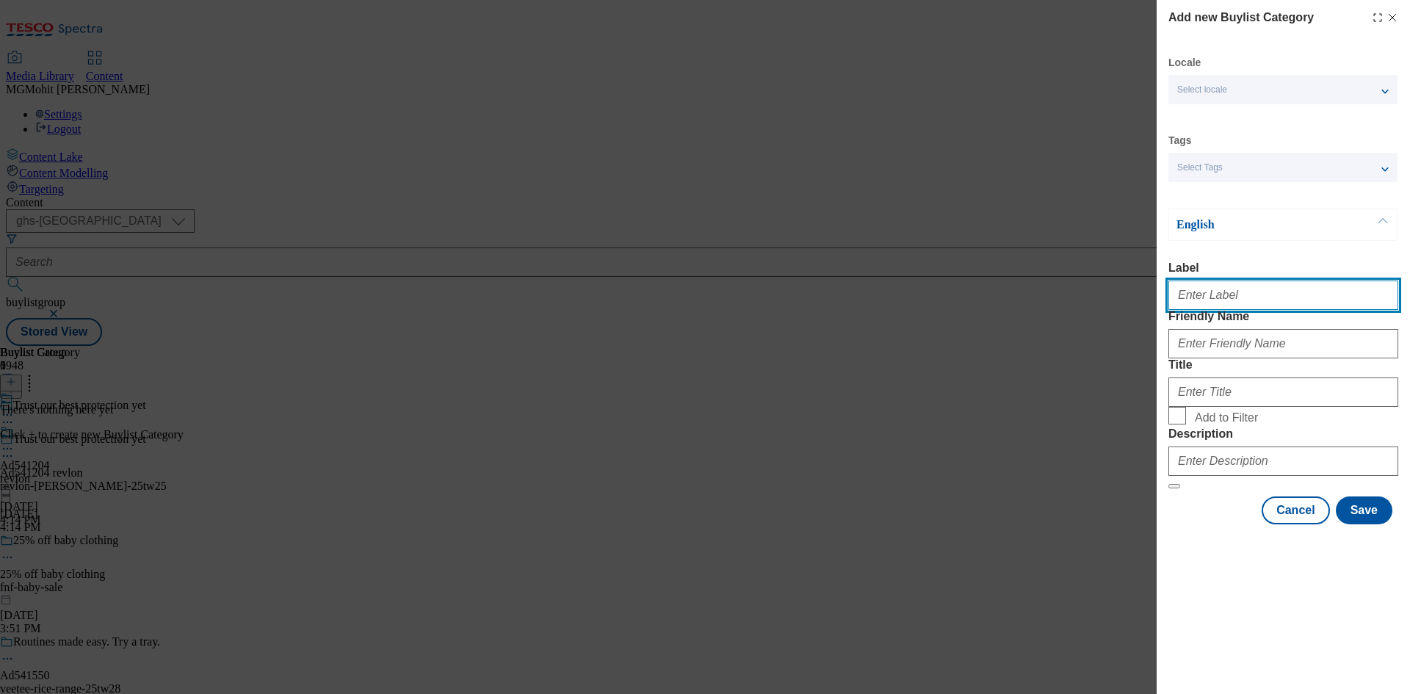
click at [1190, 295] on input "Label" at bounding box center [1283, 295] width 230 height 29
paste input "Ad541204"
type input "Ad541204"
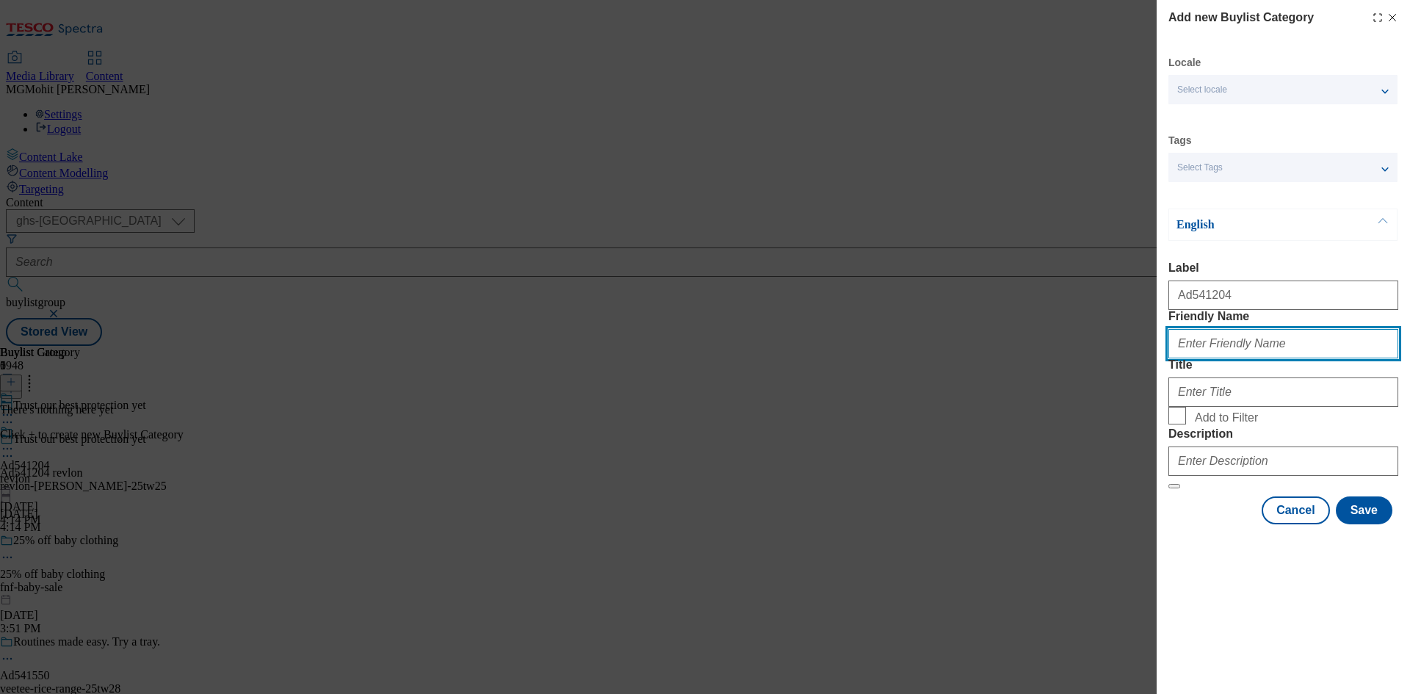
click at [1263, 358] on input "Friendly Name" at bounding box center [1283, 343] width 230 height 29
paste input "revlon-mitchum"
type input "revlon-mitchum"
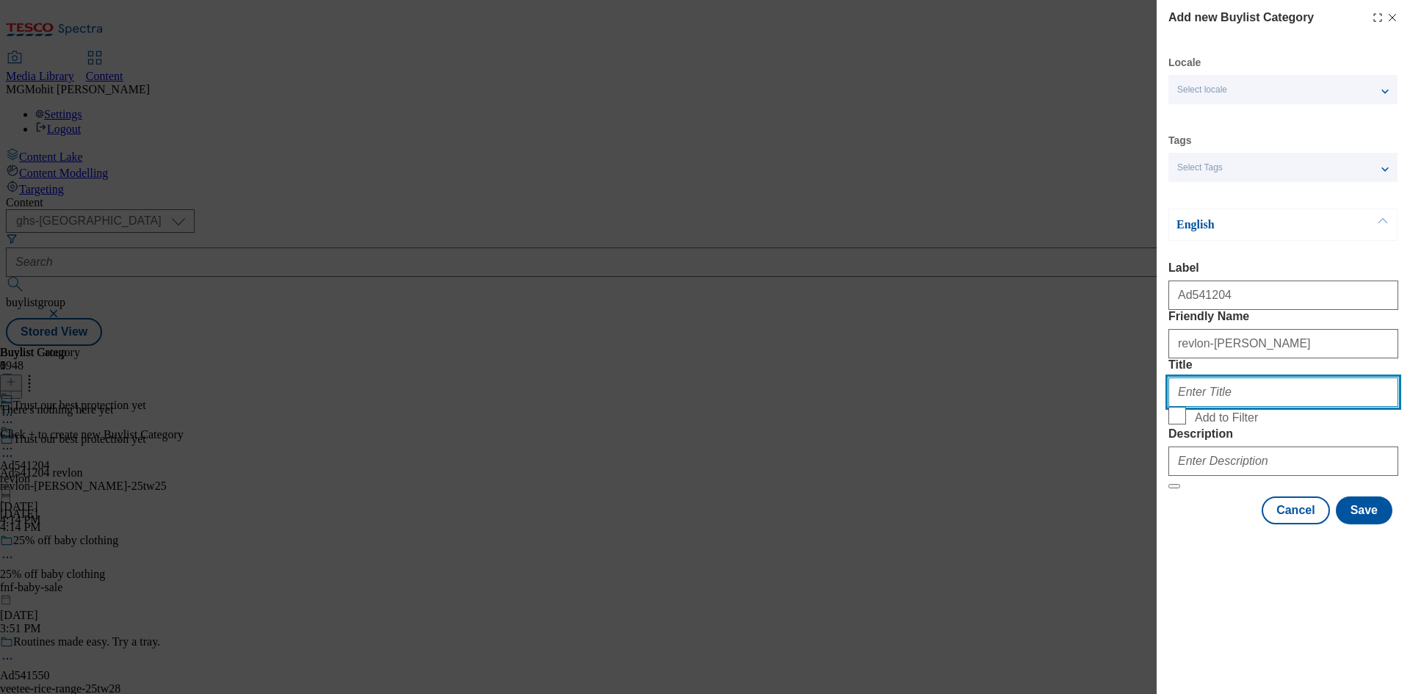
paste input "Revlon"
type input "Revlon"
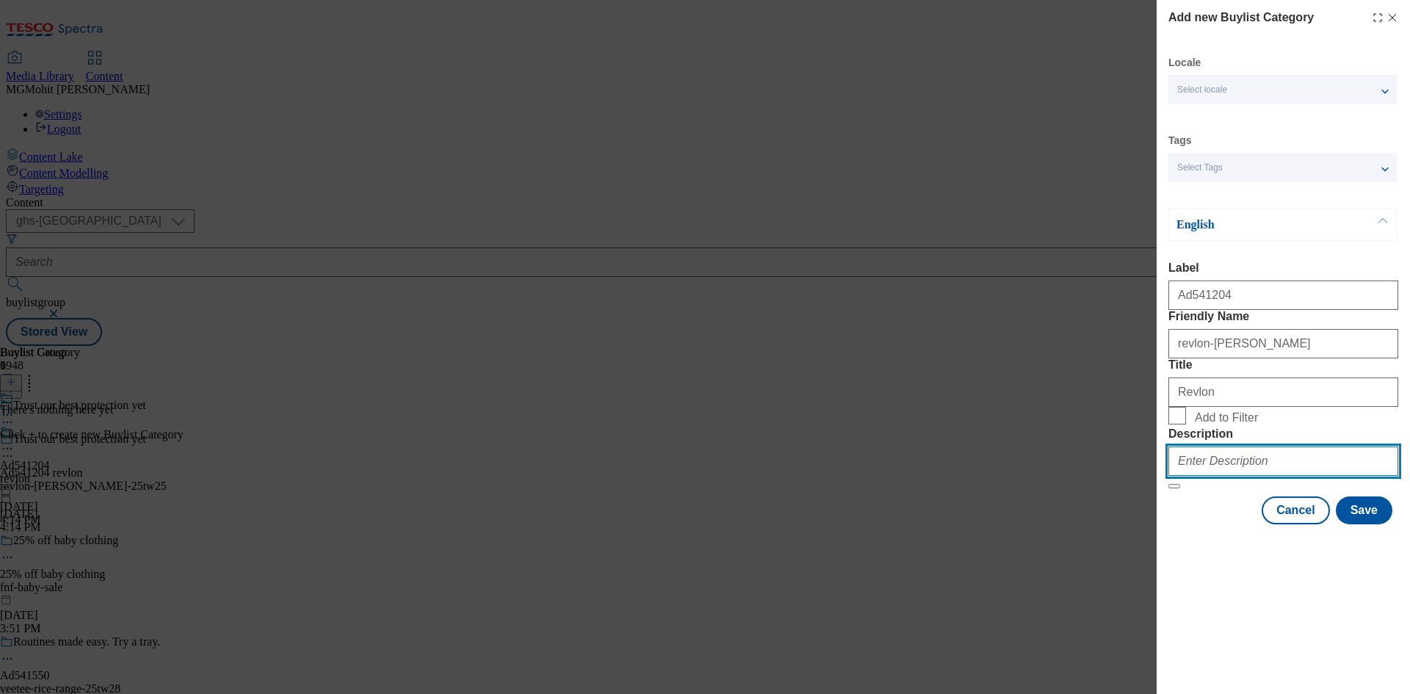
click at [1207, 476] on input "Description" at bounding box center [1283, 461] width 230 height 29
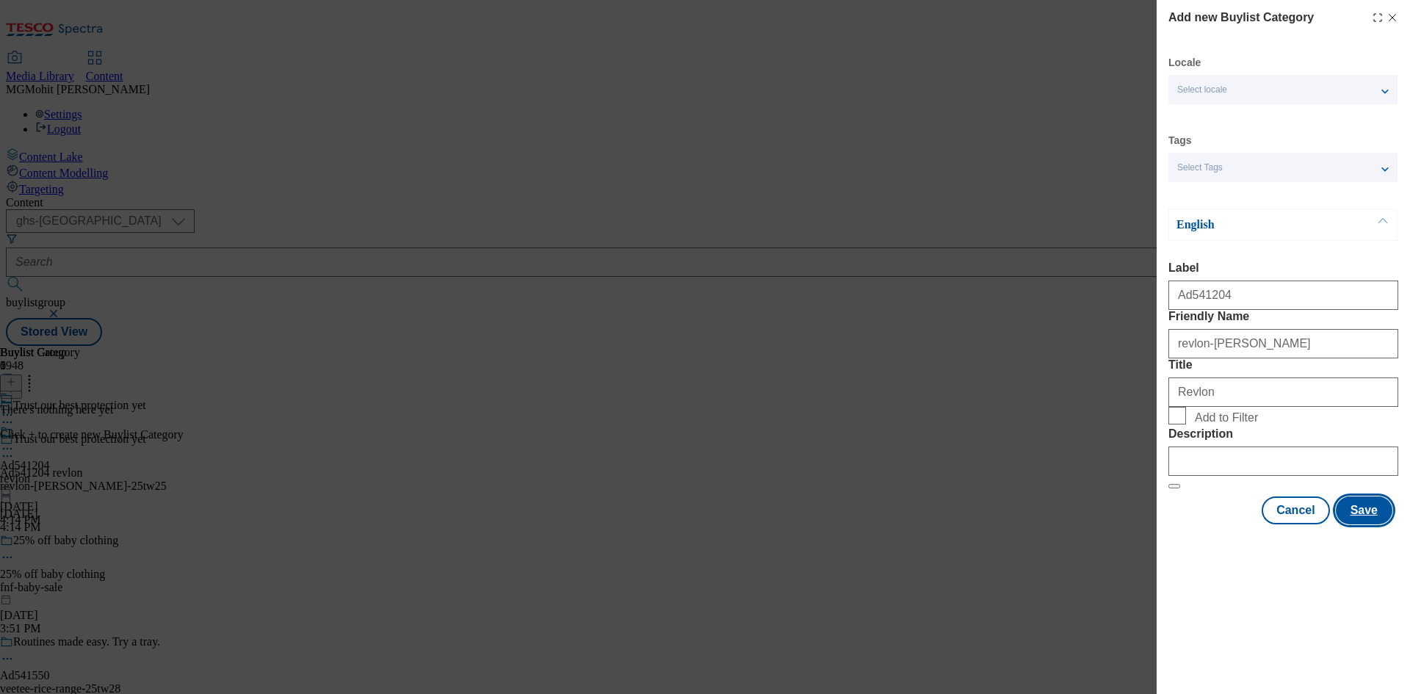
click at [1362, 524] on button "Save" at bounding box center [1364, 510] width 57 height 28
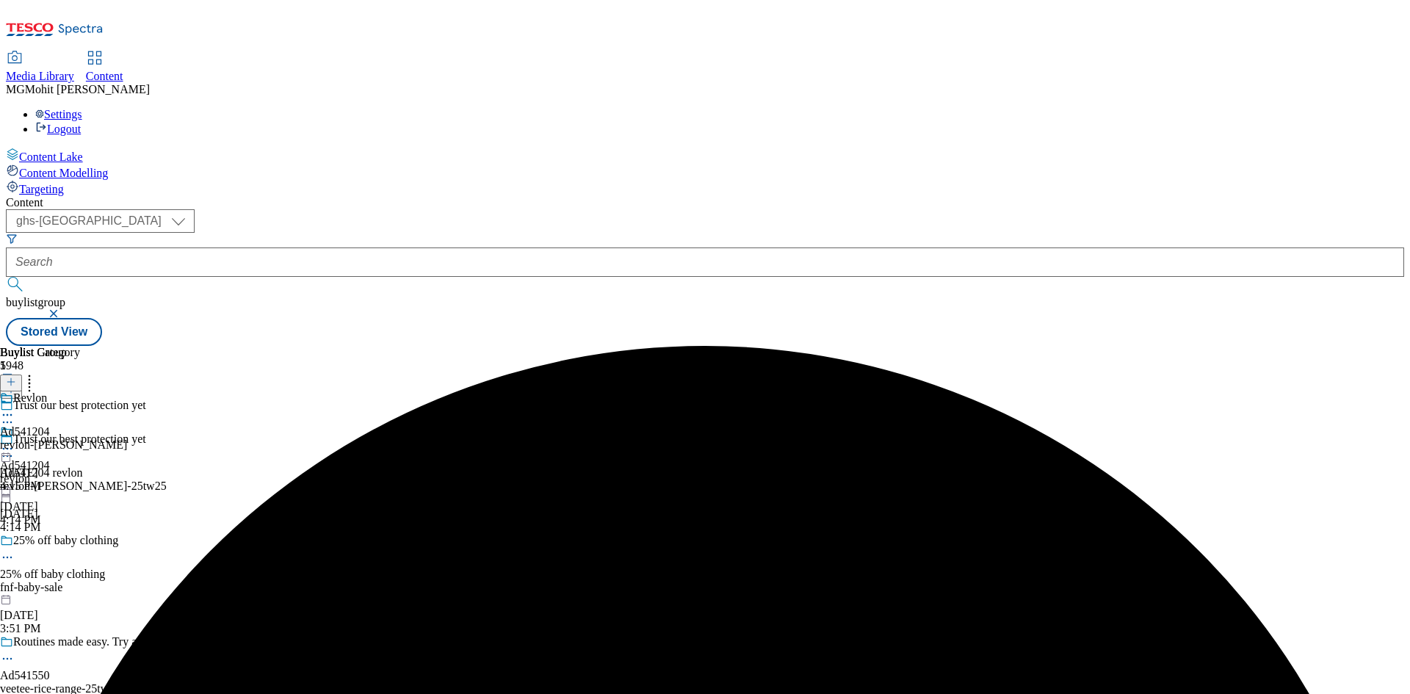
click at [127, 438] on div "revlon-mitchum" at bounding box center [63, 444] width 127 height 13
click at [16, 377] on icon at bounding box center [11, 382] width 10 height 10
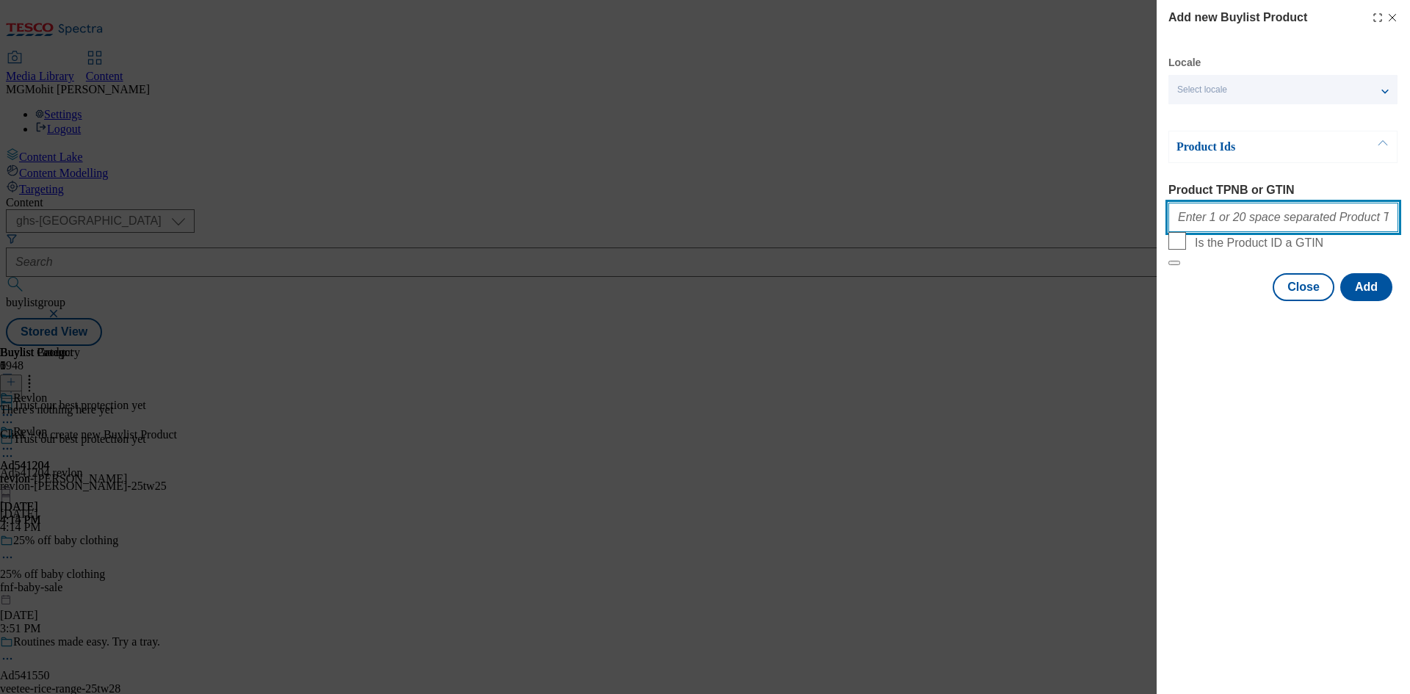
click at [1226, 213] on input "Product TPNB or GTIN" at bounding box center [1283, 217] width 230 height 29
paste input "96098244 94040068"
type input "96098244 94040068"
click at [1358, 301] on button "Add" at bounding box center [1366, 287] width 52 height 28
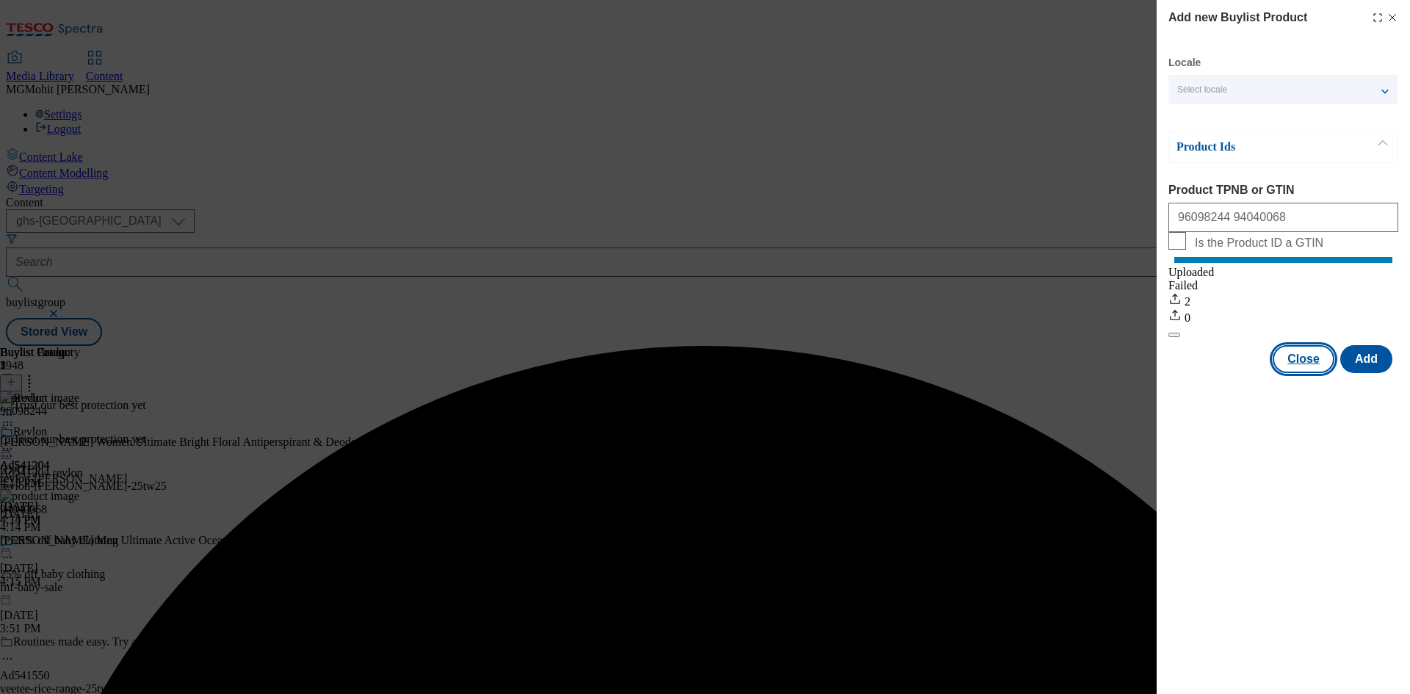
click at [1307, 373] on button "Close" at bounding box center [1304, 359] width 62 height 28
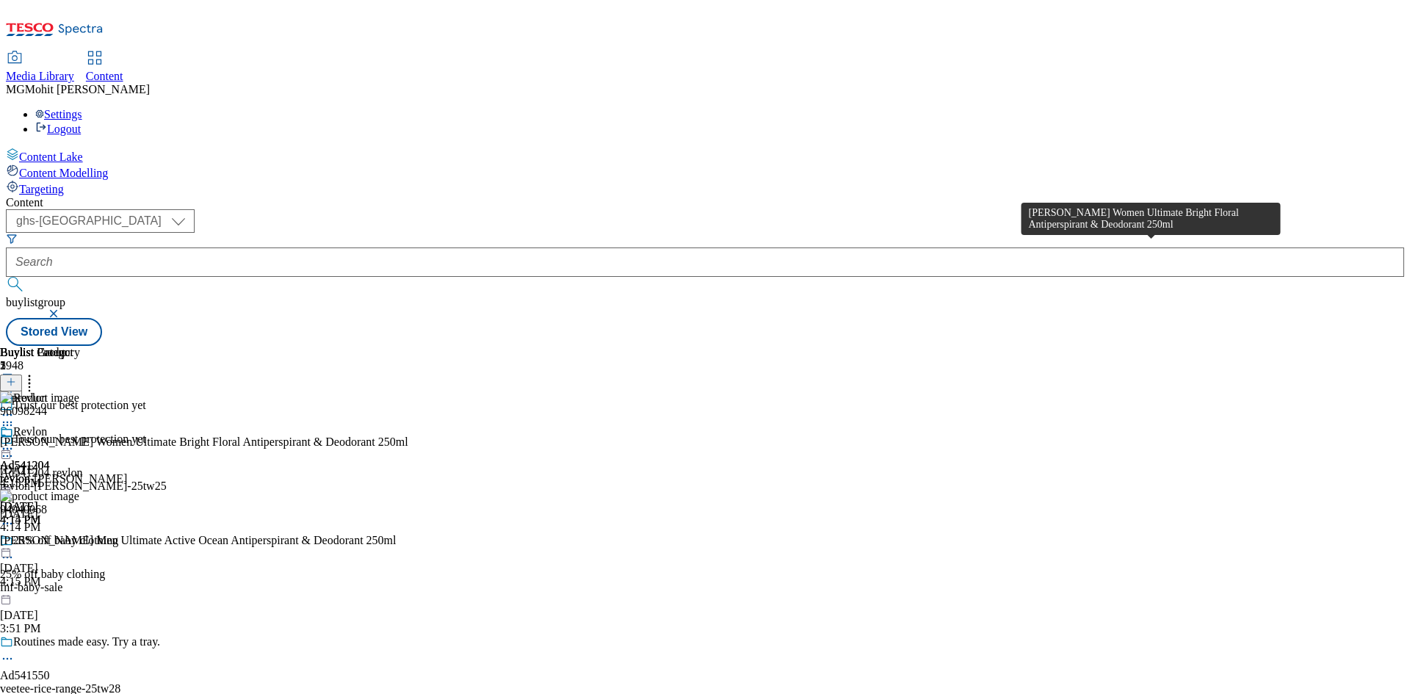
click at [408, 435] on div "Mitchum Women Ultimate Bright Floral Antiperspirant & Deodorant 250ml" at bounding box center [204, 441] width 408 height 13
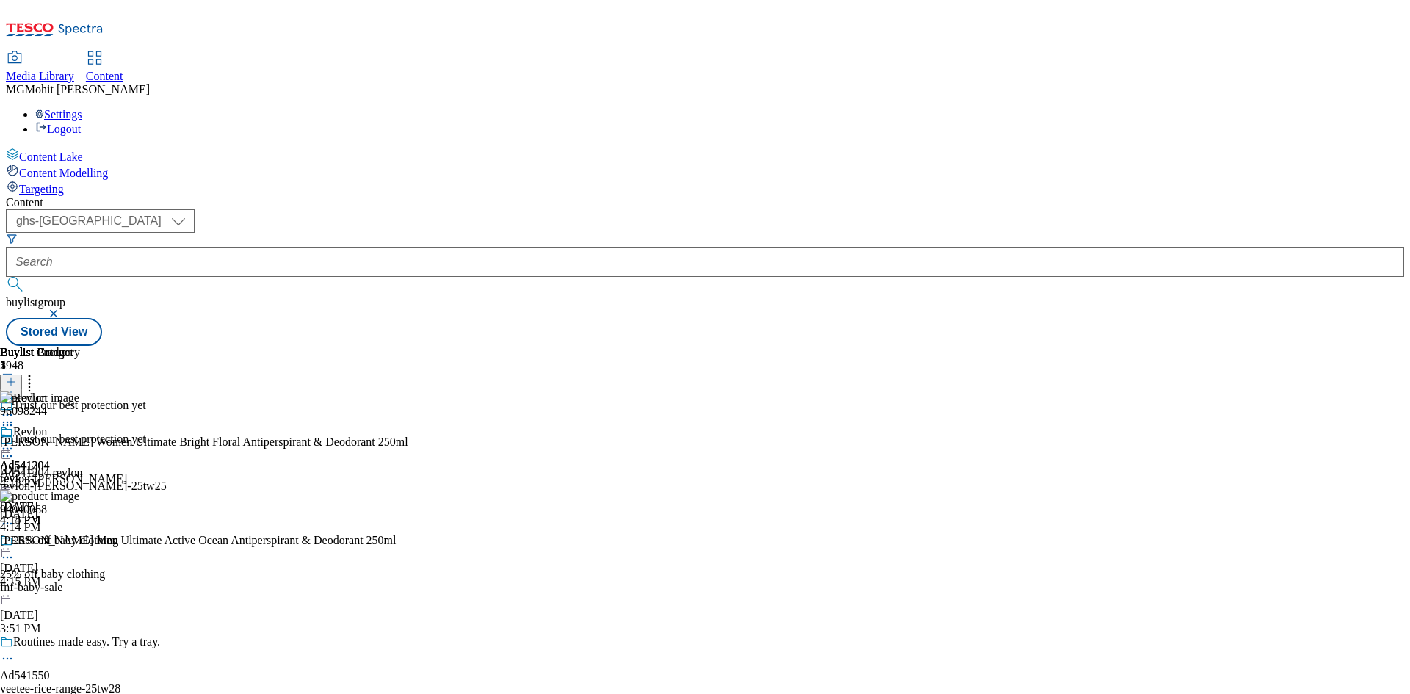
click at [15, 441] on icon at bounding box center [7, 448] width 15 height 15
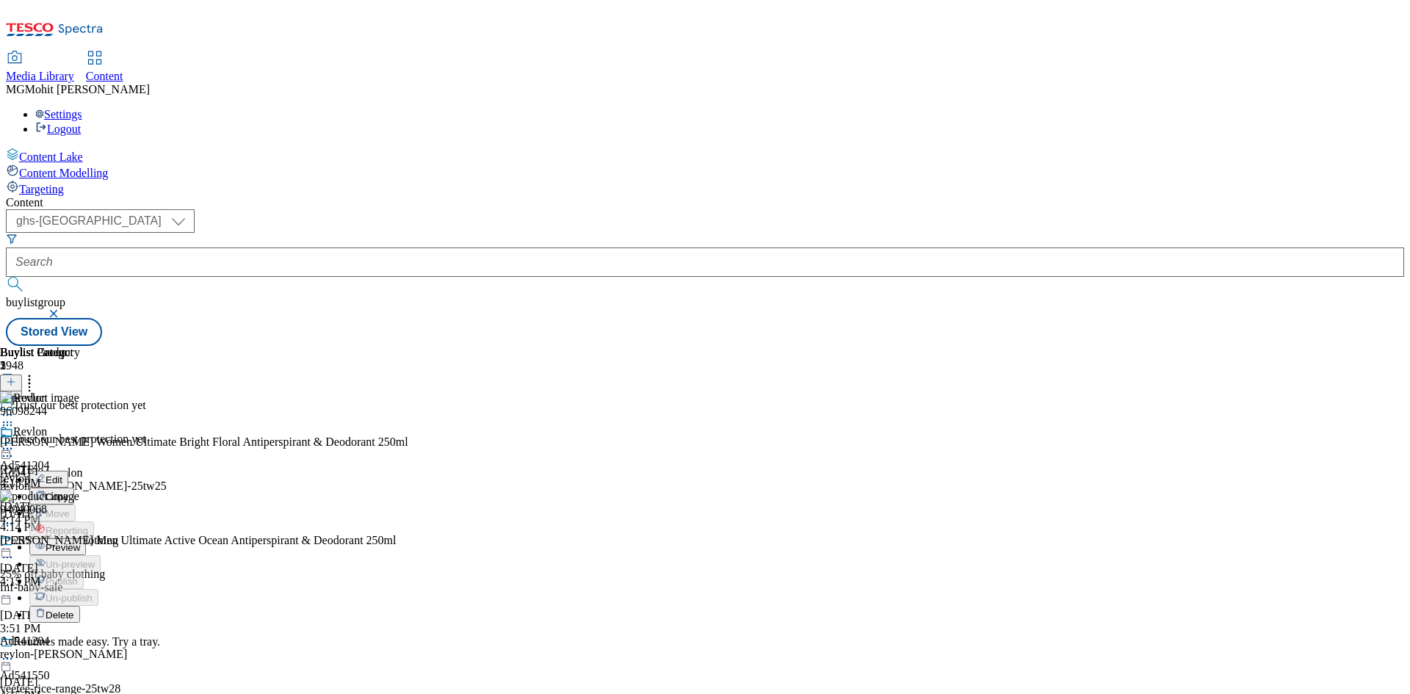
click at [62, 474] on span "Edit" at bounding box center [54, 479] width 17 height 11
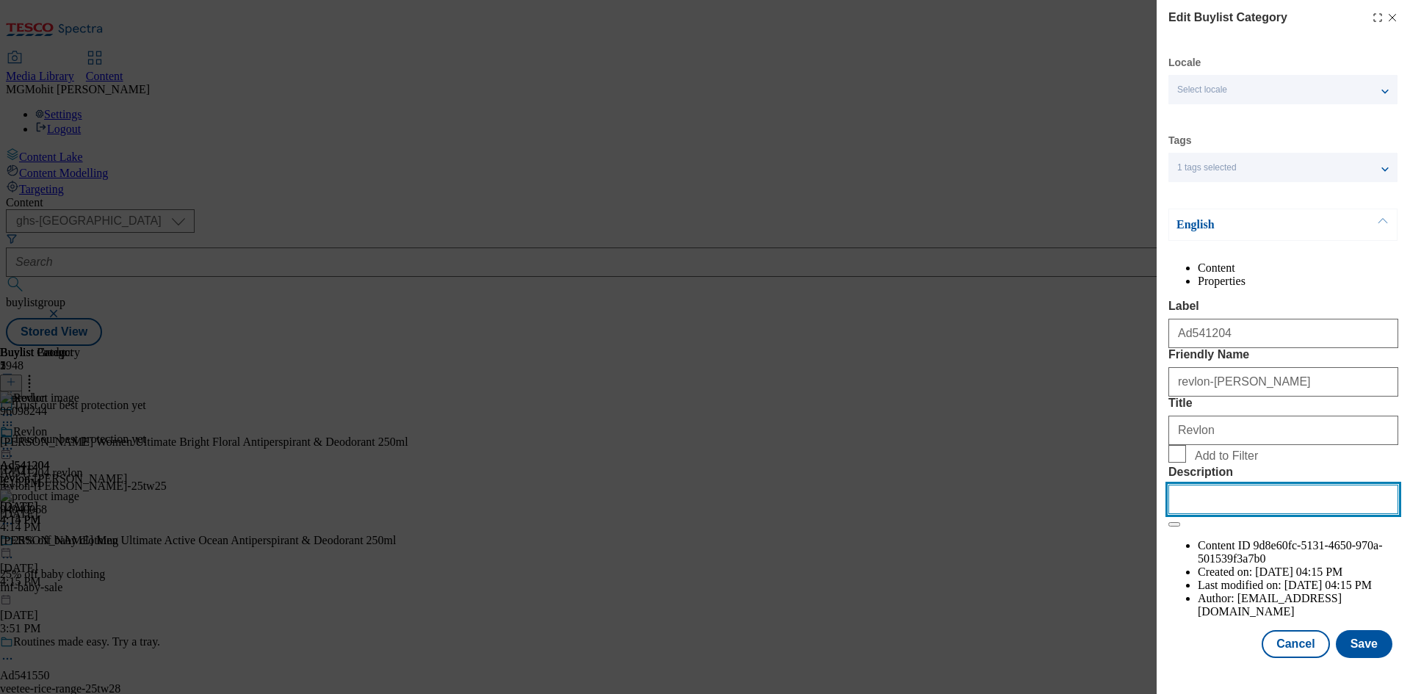
click at [1202, 514] on input "Description" at bounding box center [1283, 499] width 230 height 29
paste input "Mitchum Women Ultimate Bright Floral Antiperspirant & Deodorant 250ml"
type input "Mitchum Women Ultimate Bright Floral Antiperspirant & Deodorant 250ml"
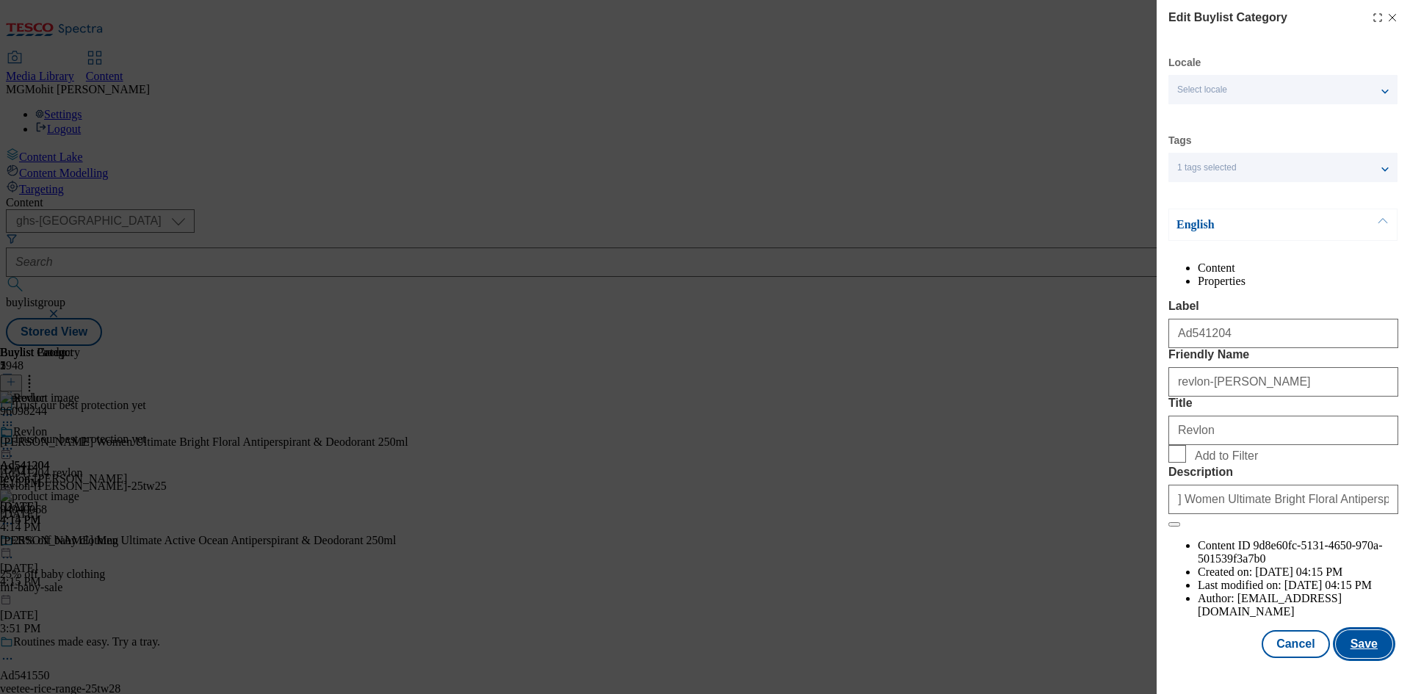
click at [1349, 657] on button "Save" at bounding box center [1364, 644] width 57 height 28
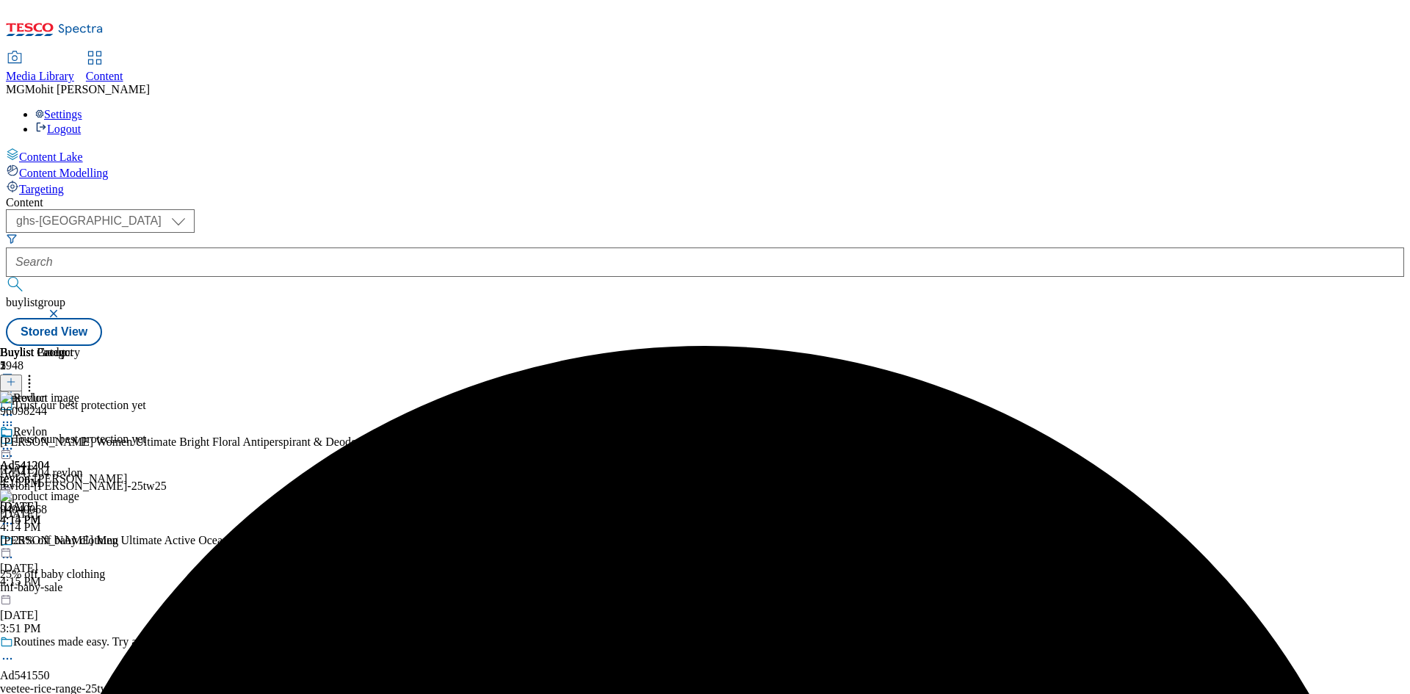
click at [15, 441] on icon at bounding box center [7, 448] width 15 height 15
click at [62, 474] on span "Edit" at bounding box center [54, 479] width 17 height 11
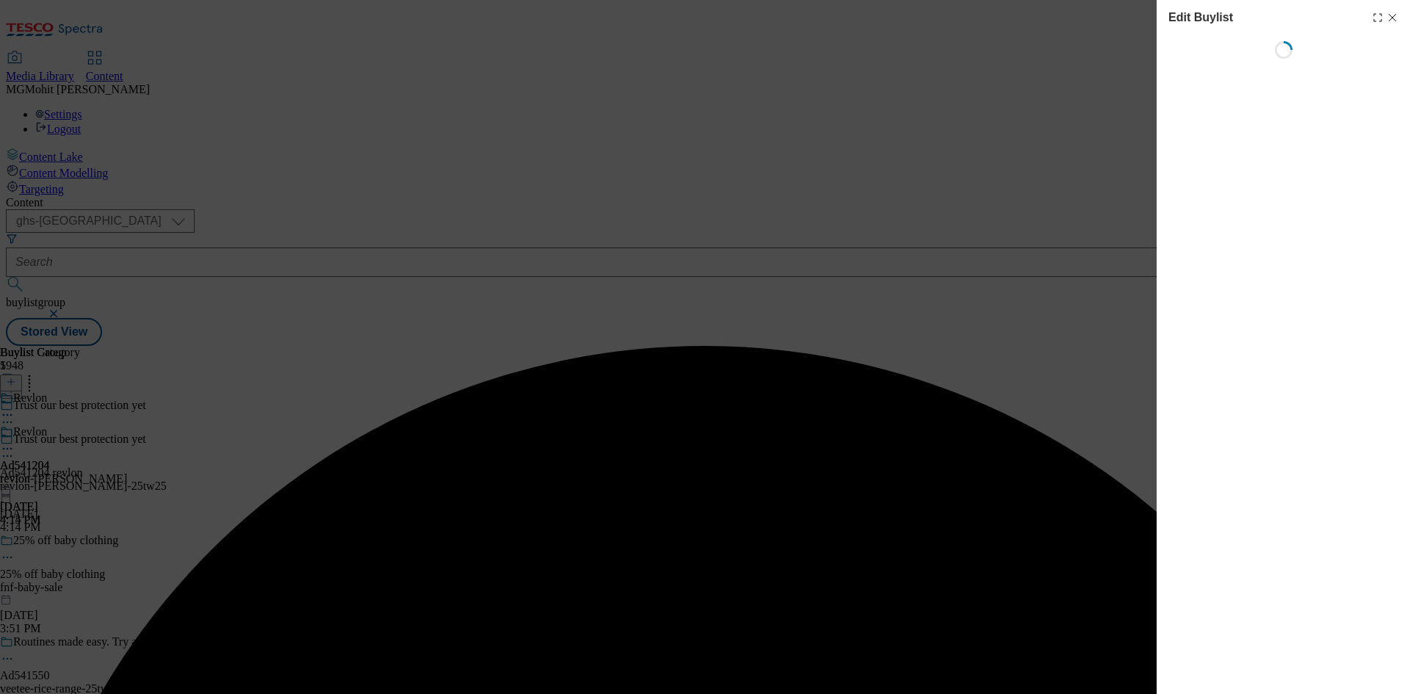
select select "tactical"
select select "supplier funded short term 1-3 weeks"
select select "dunnhumby"
select select "Banner"
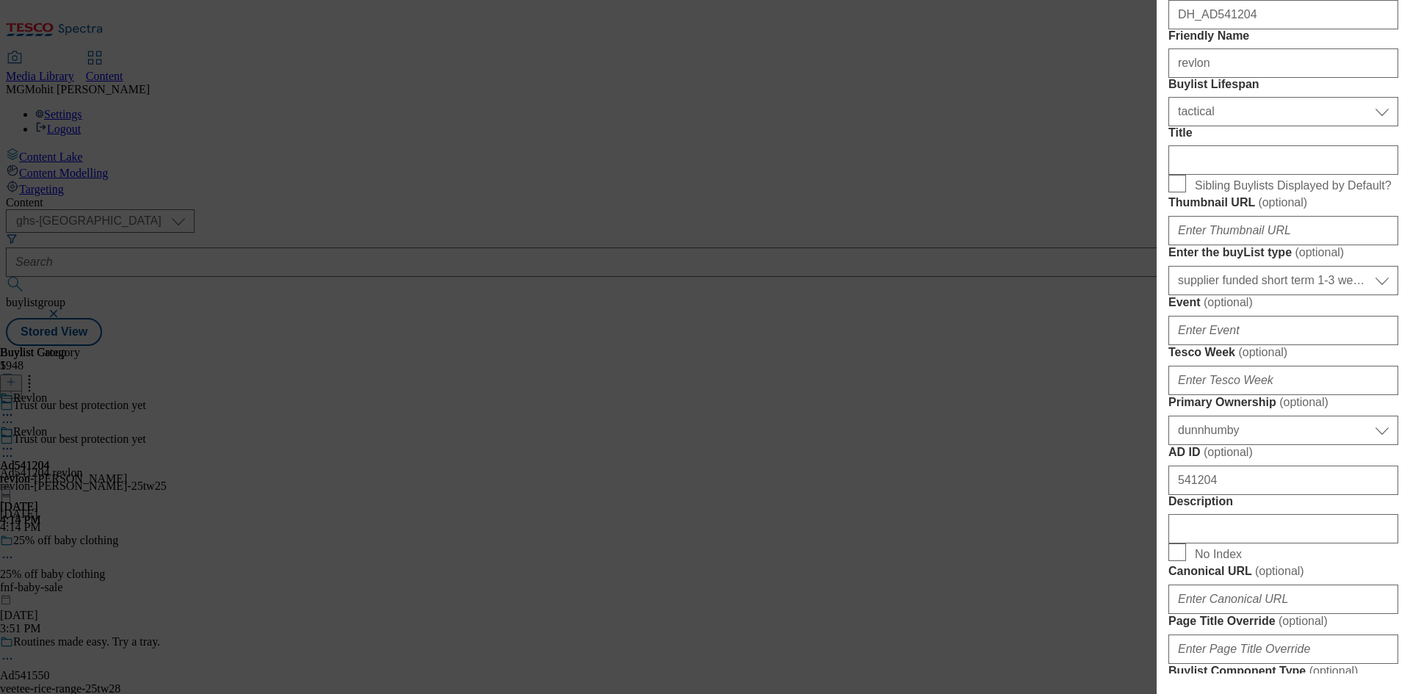
scroll to position [661, 0]
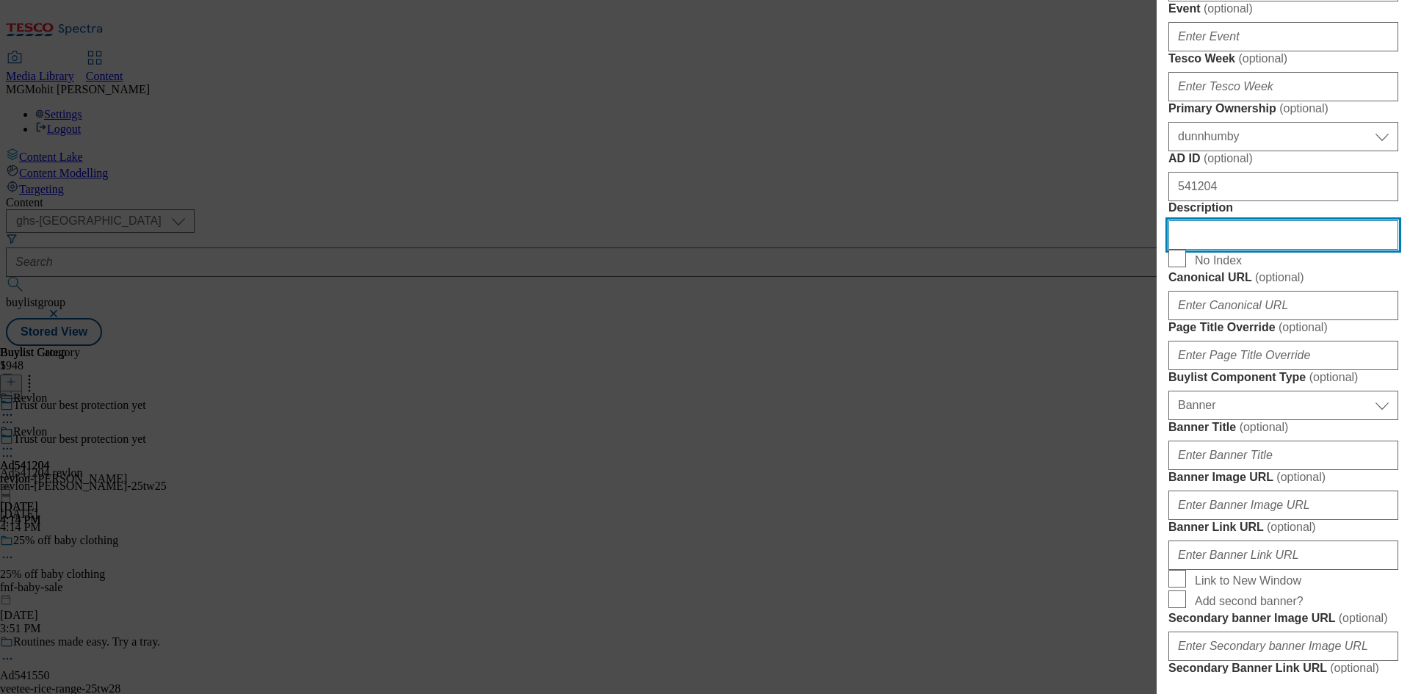
click at [1207, 250] on input "Description" at bounding box center [1283, 234] width 230 height 29
paste input "Mitchum Women Ultimate Bright Floral Antiperspirant & Deodorant 250ml"
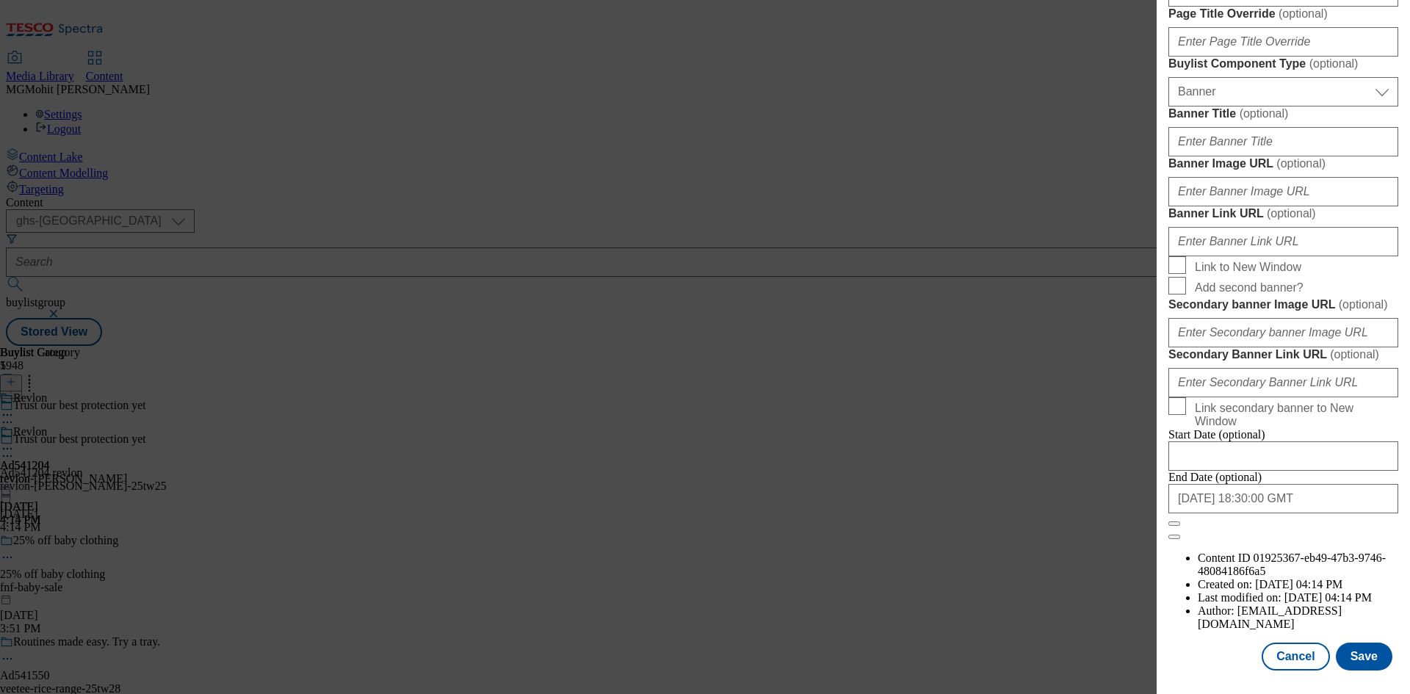
scroll to position [1520, 0]
type input "Mitchum Women Ultimate Bright Floral Antiperspirant & Deodorant 250ml"
click at [1354, 654] on button "Save" at bounding box center [1364, 657] width 57 height 28
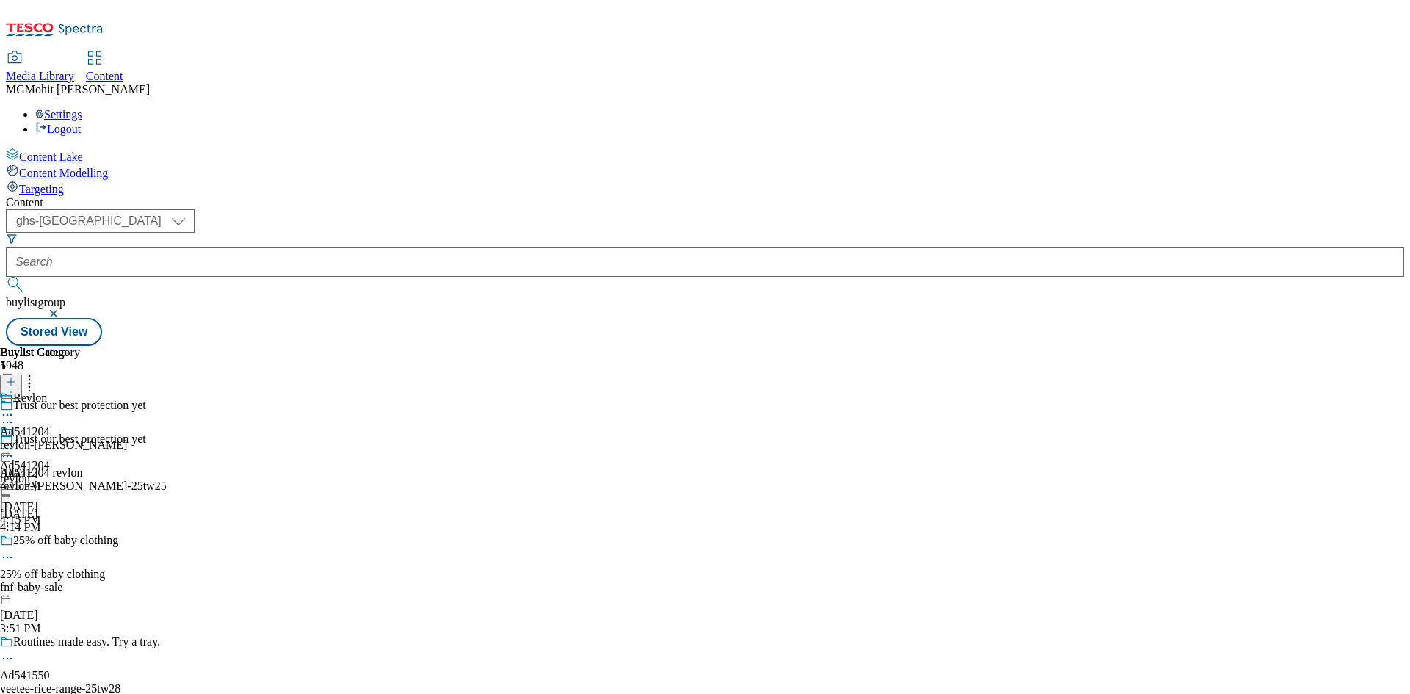
click at [15, 449] on icon at bounding box center [7, 456] width 15 height 15
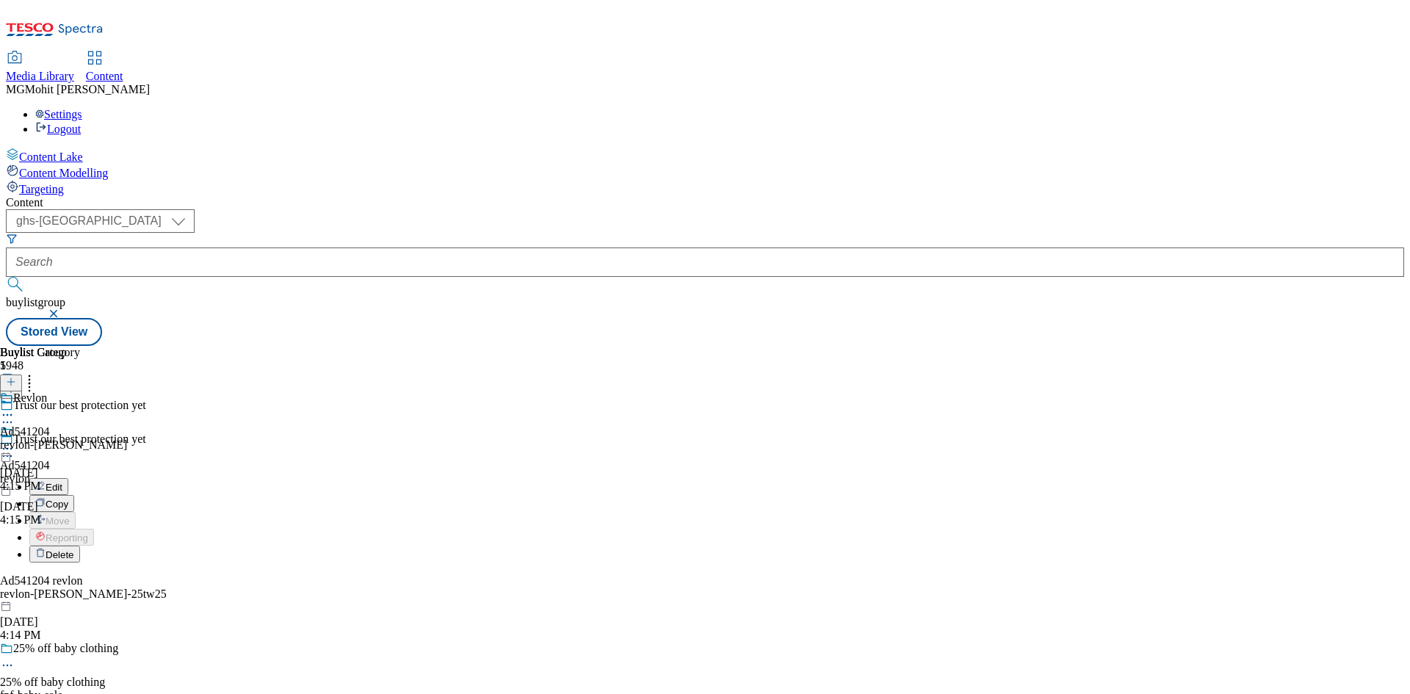
click at [62, 482] on span "Edit" at bounding box center [54, 487] width 17 height 11
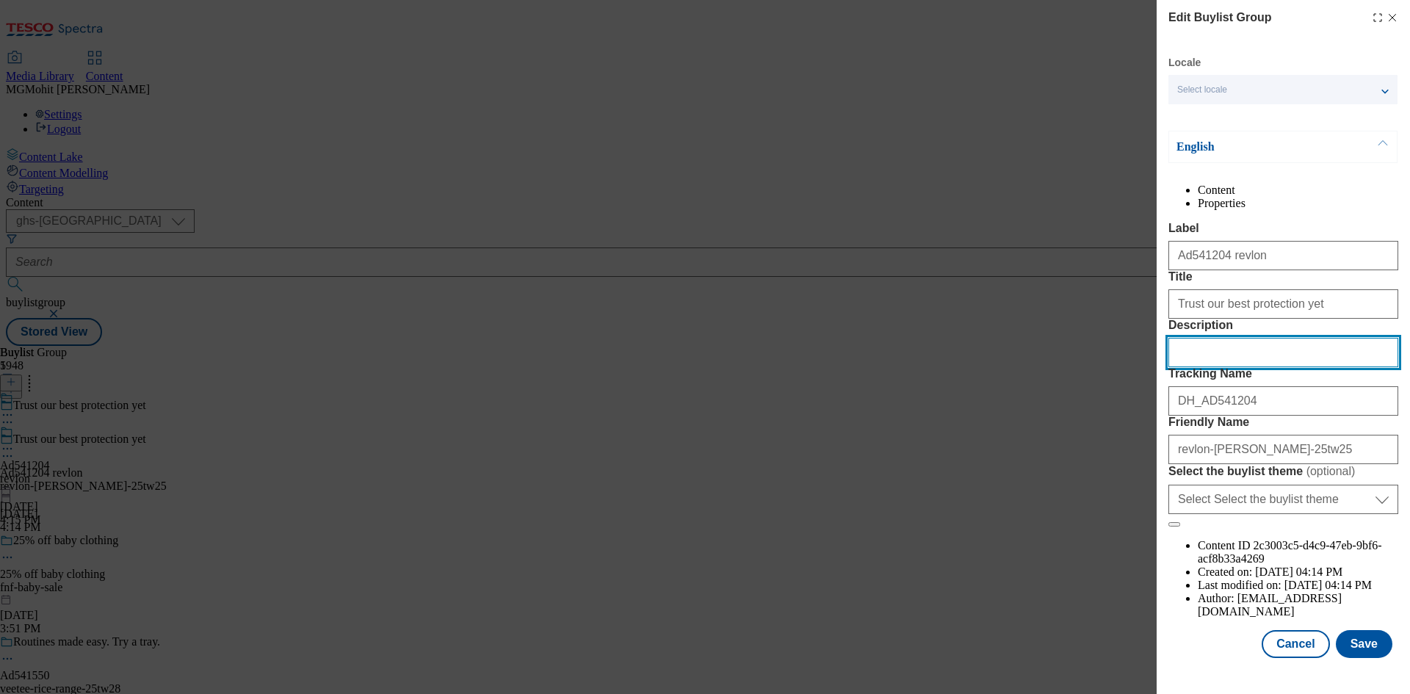
click at [1196, 367] on input "Description" at bounding box center [1283, 352] width 230 height 29
paste input "Mitchum Women Ultimate Bright Floral Antiperspirant & Deodorant 250ml"
type input "Mitchum Women Ultimate Bright Floral Antiperspirant & Deodorant 250ml"
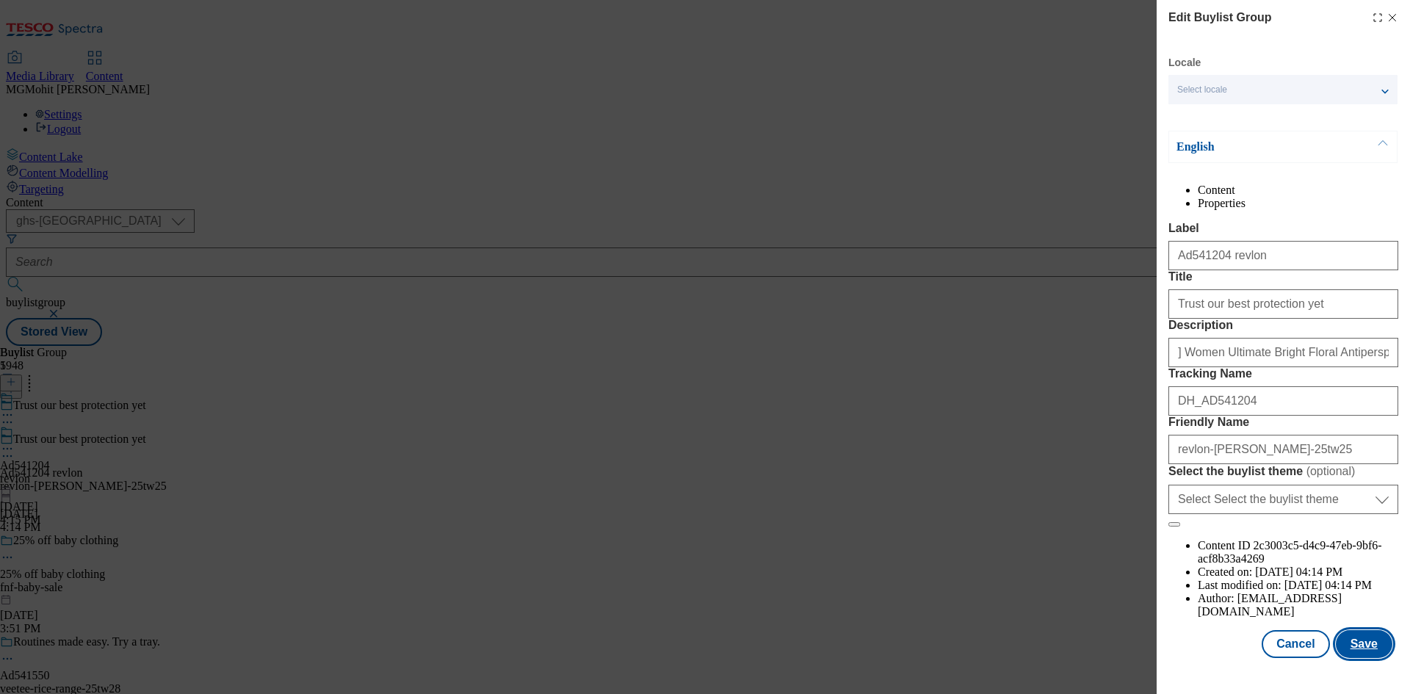
click at [1356, 658] on button "Save" at bounding box center [1364, 644] width 57 height 28
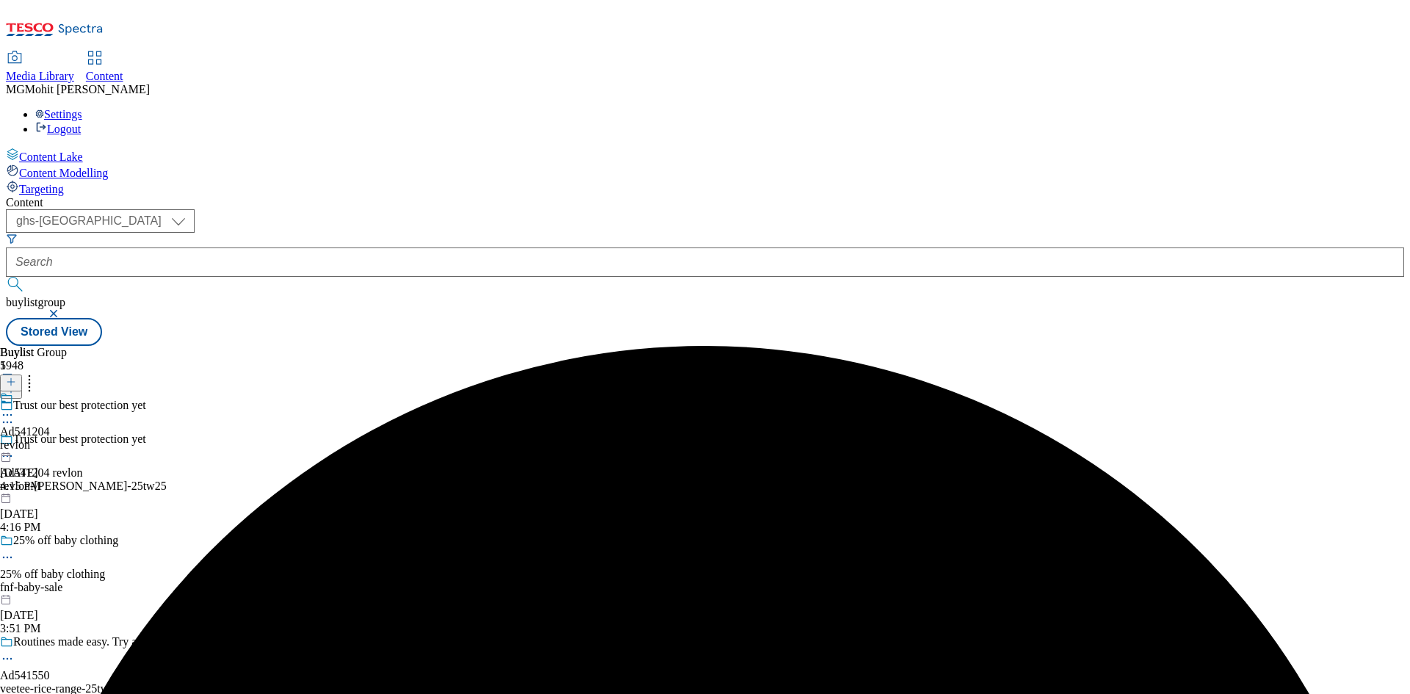
click at [9, 414] on circle at bounding box center [8, 415] width 2 height 2
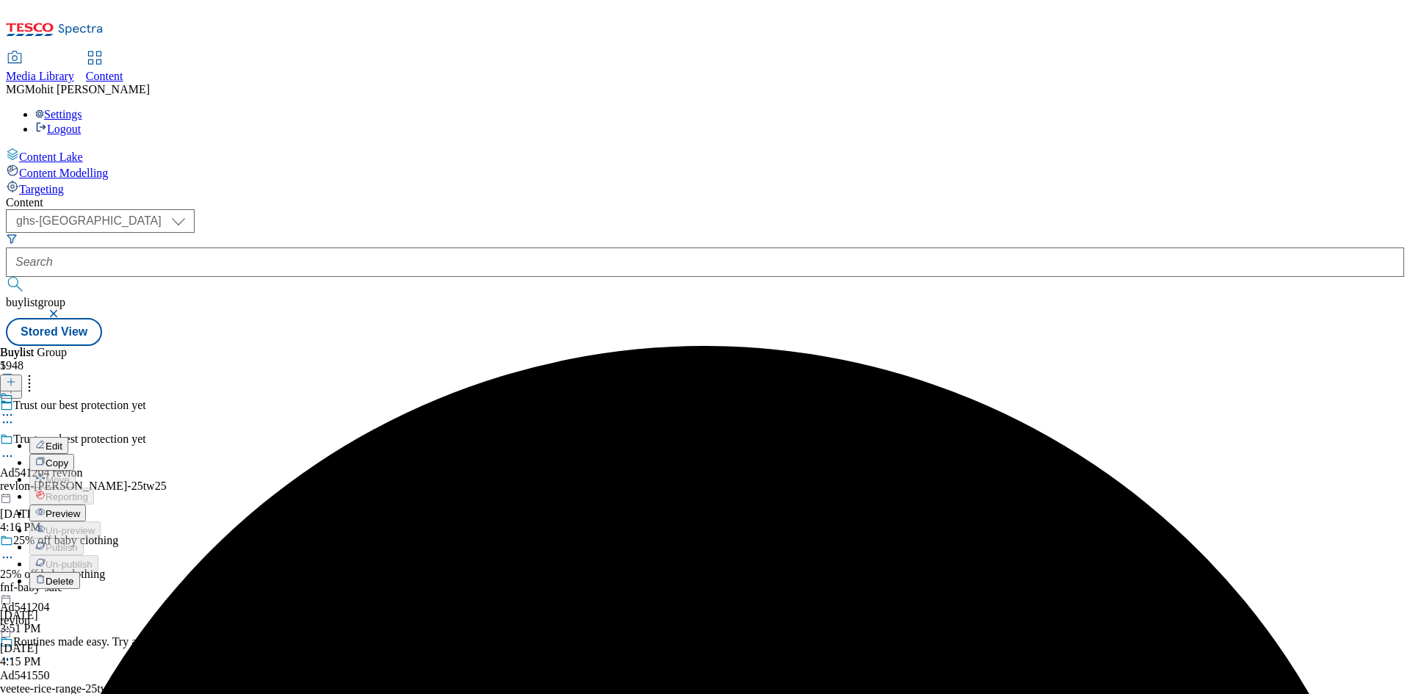
click at [101, 505] on li "Preview" at bounding box center [64, 513] width 71 height 17
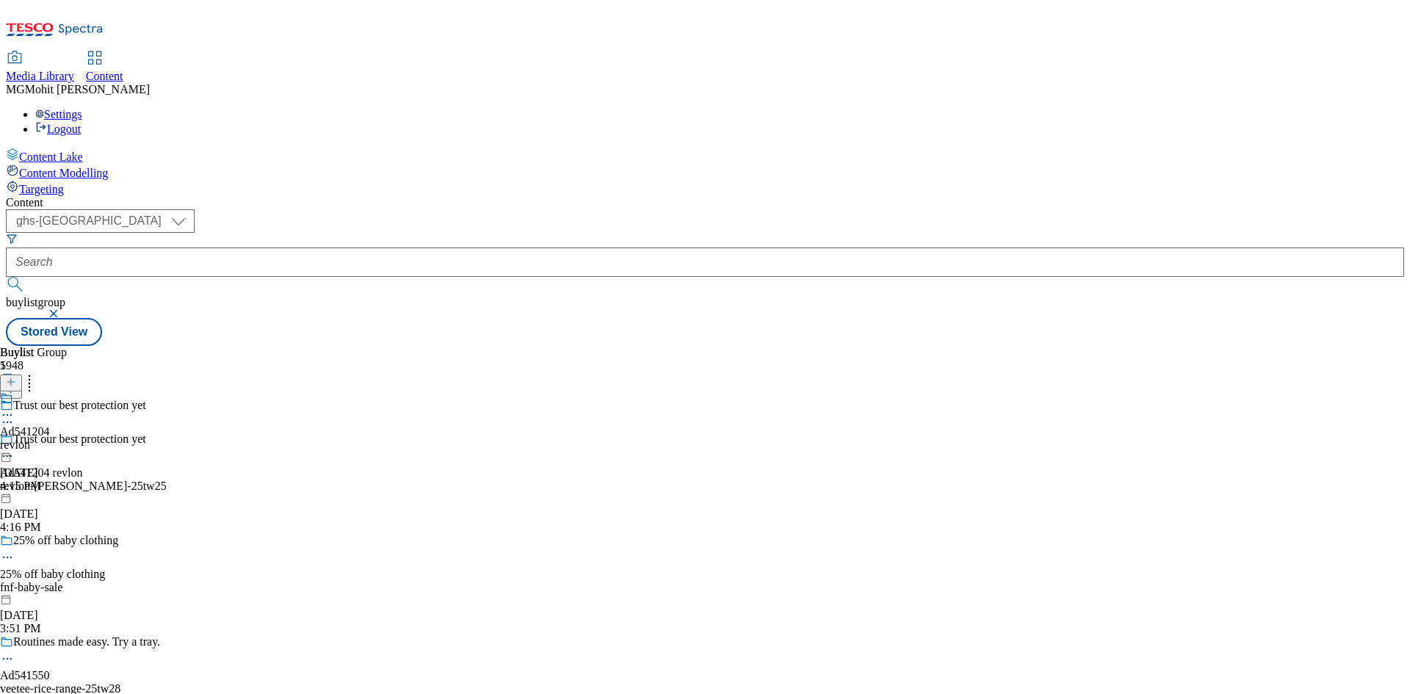
click at [15, 408] on icon at bounding box center [7, 415] width 15 height 15
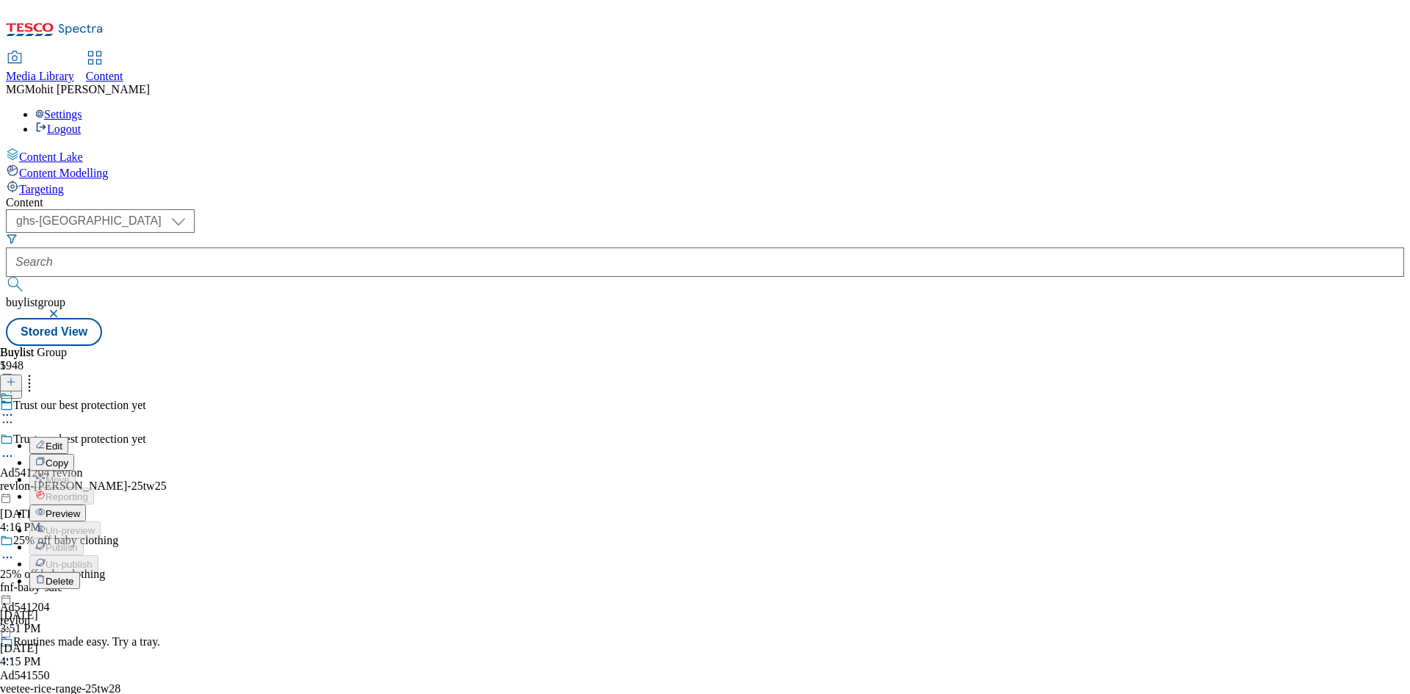
click at [80, 508] on span "Preview" at bounding box center [63, 513] width 35 height 11
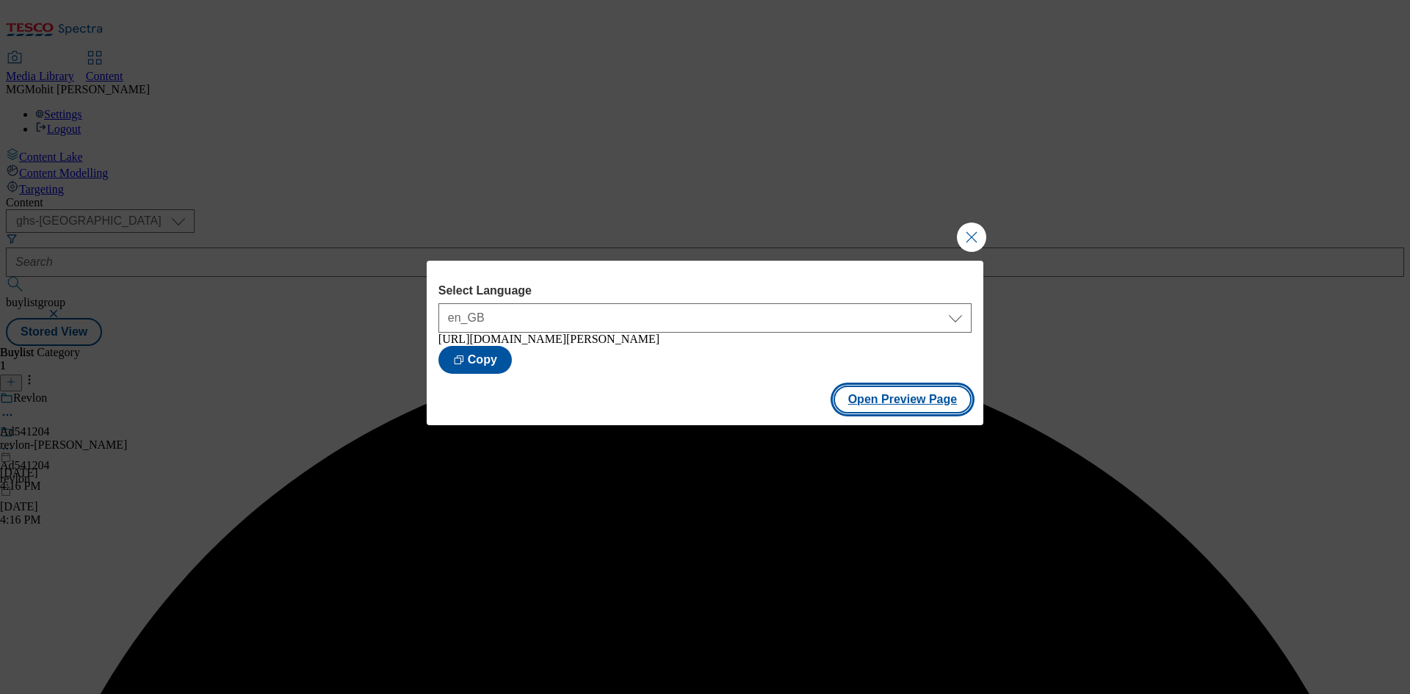
click at [881, 410] on button "Open Preview Page" at bounding box center [903, 400] width 139 height 28
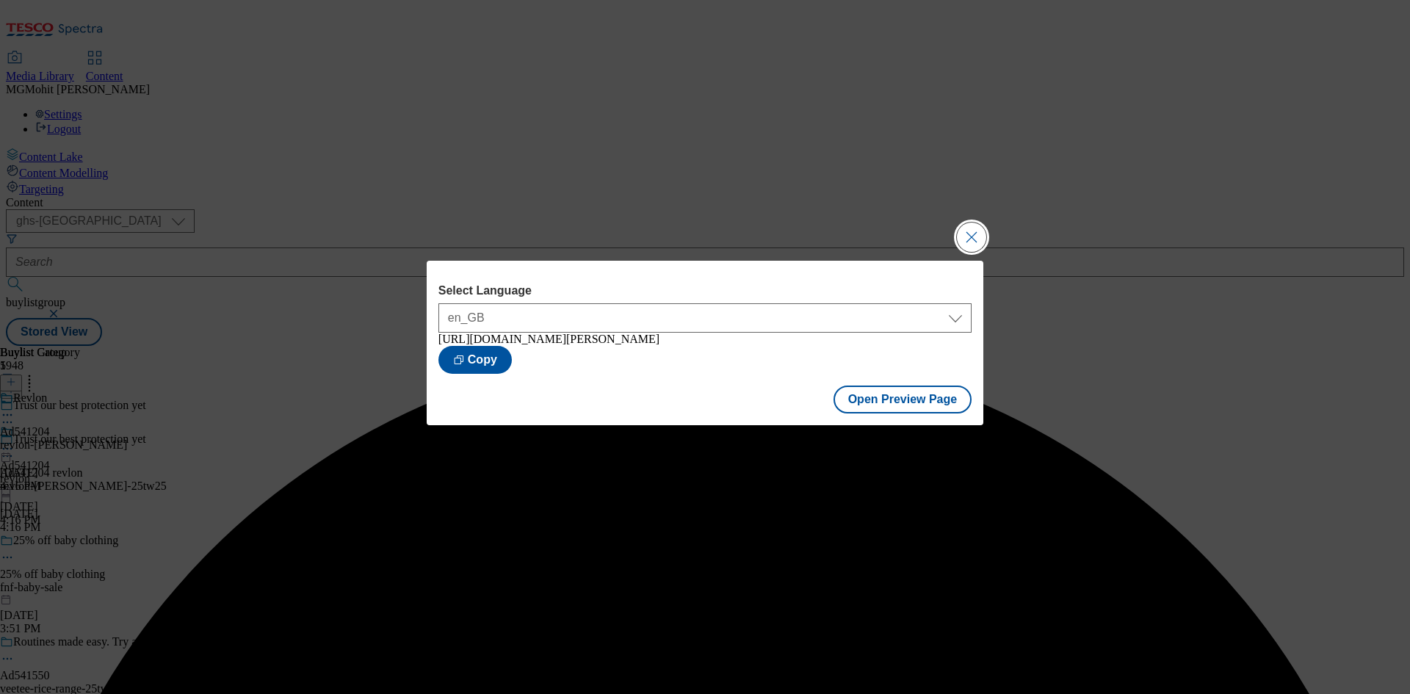
click at [971, 240] on button "Close Modal" at bounding box center [971, 237] width 29 height 29
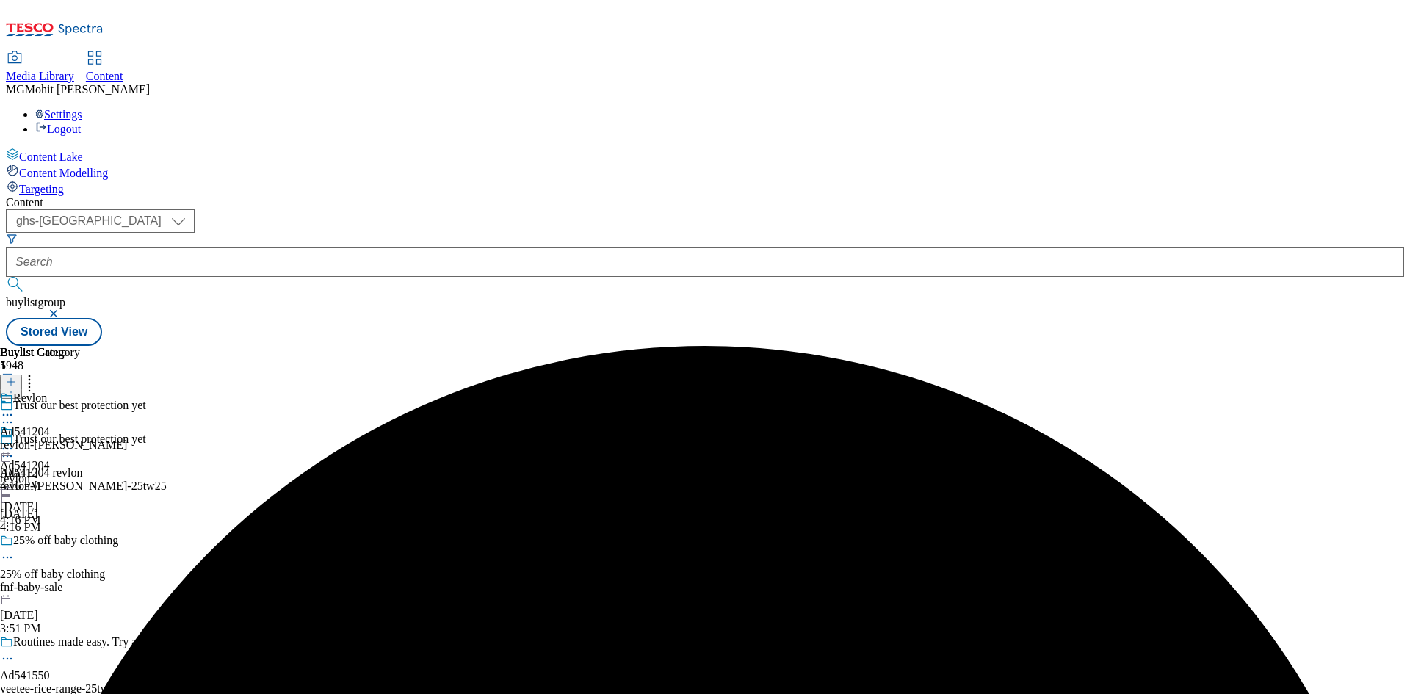
click at [15, 441] on icon at bounding box center [7, 448] width 15 height 15
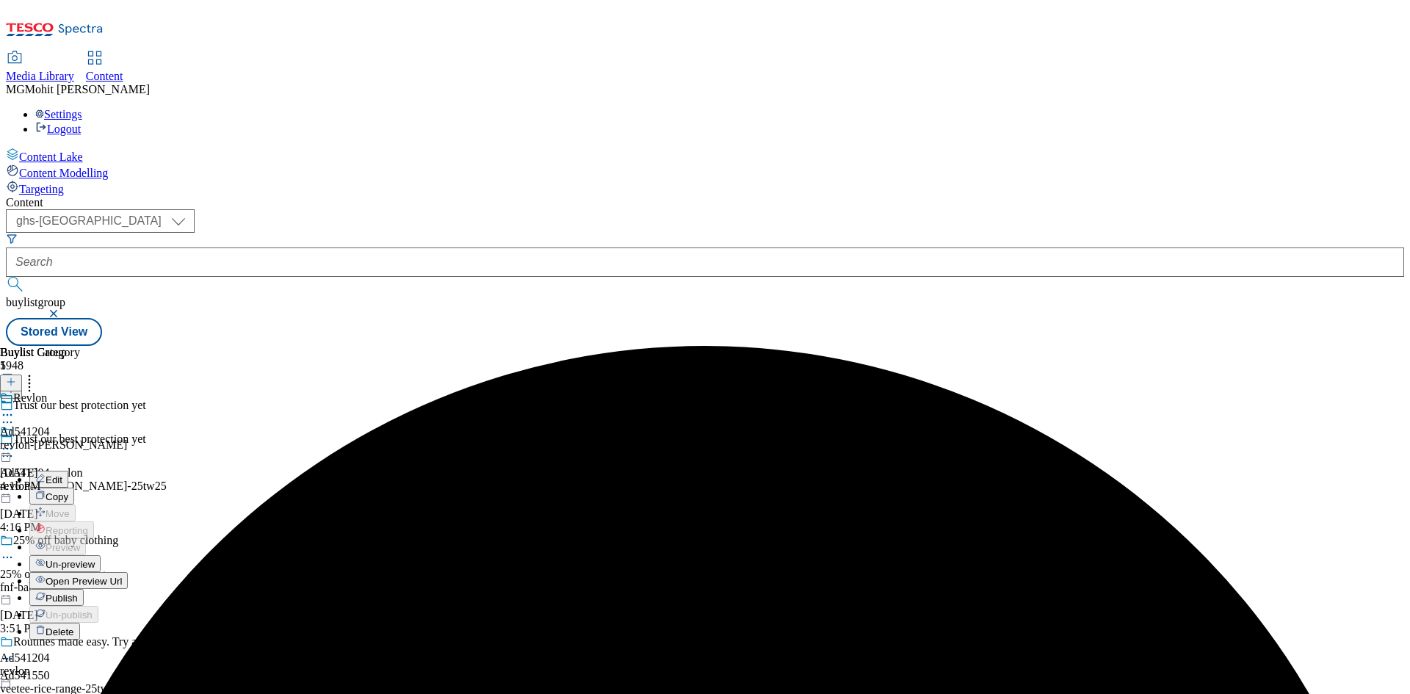
click at [78, 593] on span "Publish" at bounding box center [62, 598] width 32 height 11
